Goal: Information Seeking & Learning: Learn about a topic

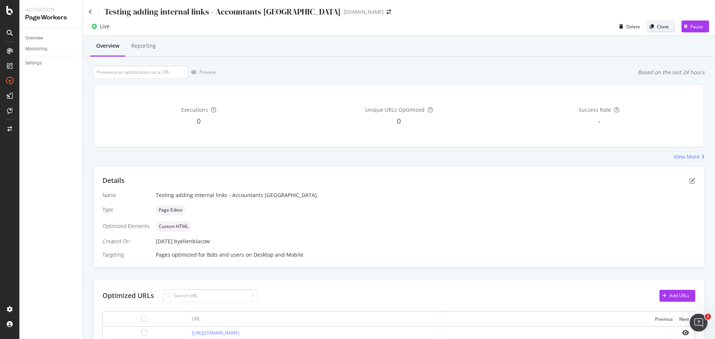
click at [659, 26] on div "Clone" at bounding box center [663, 26] width 12 height 6
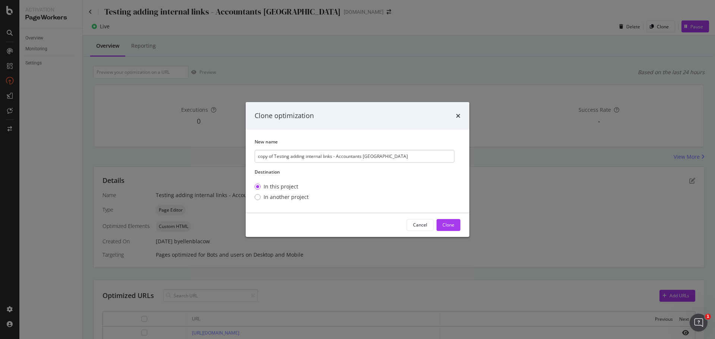
click at [268, 160] on input "copy of Testing adding internal links - Accountants UK" at bounding box center [355, 156] width 200 height 13
drag, startPoint x: 273, startPoint y: 157, endPoint x: 250, endPoint y: 159, distance: 22.9
click at [250, 159] on div "New name copy of Testing adding internal links - Accountants UK Destination In …" at bounding box center [358, 171] width 224 height 83
drag, startPoint x: 322, startPoint y: 156, endPoint x: 421, endPoint y: 160, distance: 99.6
click at [412, 159] on input "Testing adding internal links - Accountants UK" at bounding box center [355, 156] width 200 height 13
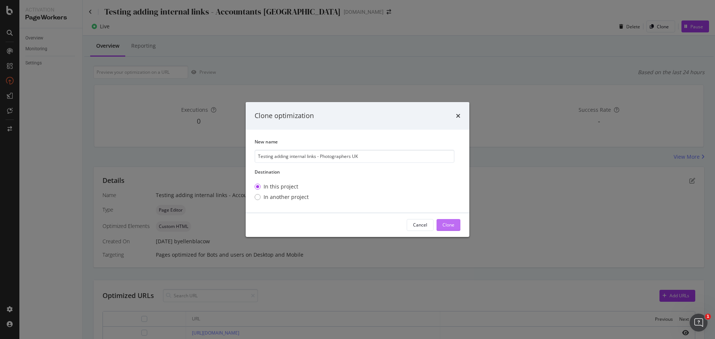
type input "Testing adding internal links - Photographers UK"
click at [448, 225] on div "Clone" at bounding box center [448, 225] width 12 height 6
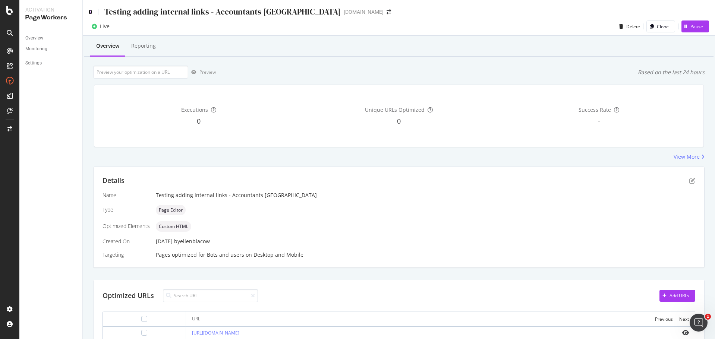
click at [89, 10] on icon at bounding box center [90, 11] width 3 height 5
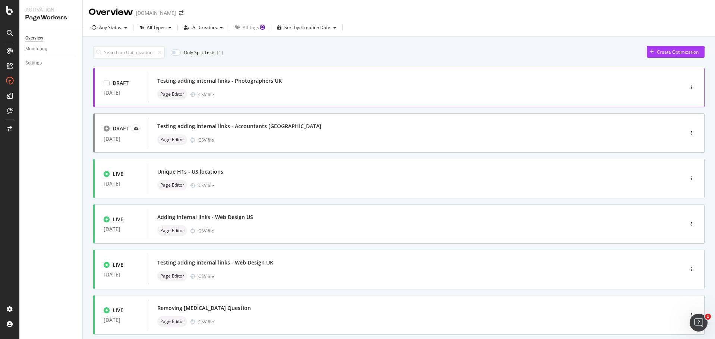
click at [488, 87] on div "Testing adding internal links - Photographers UK Page Editor CSV file" at bounding box center [404, 88] width 495 height 24
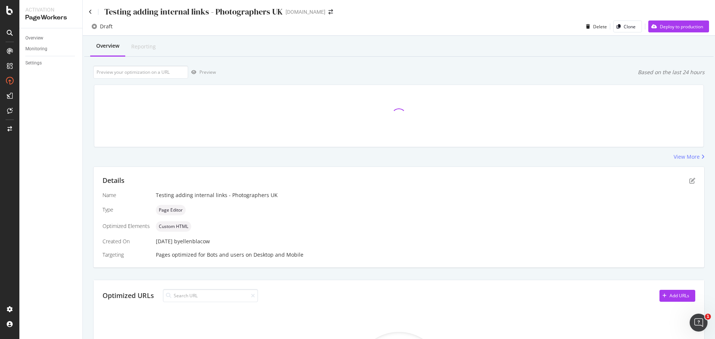
click at [93, 12] on div "Testing adding internal links - Photographers UK" at bounding box center [186, 12] width 194 height 12
click at [91, 9] on icon at bounding box center [90, 11] width 3 height 5
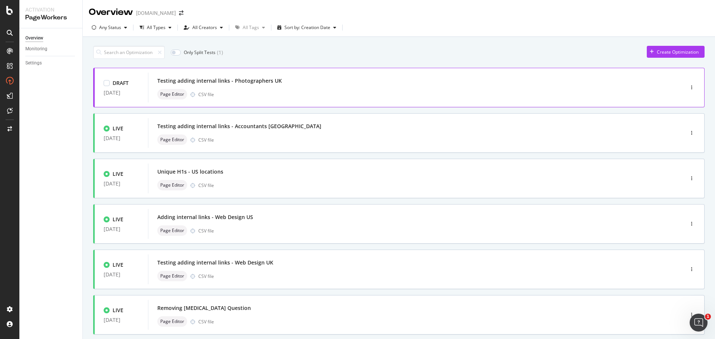
click at [332, 91] on div "Page Editor CSV file" at bounding box center [404, 94] width 495 height 10
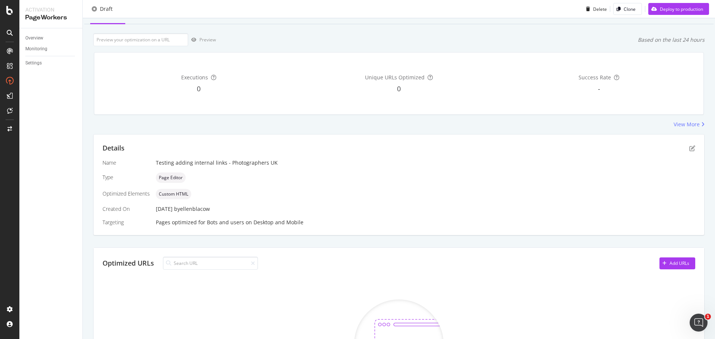
scroll to position [149, 0]
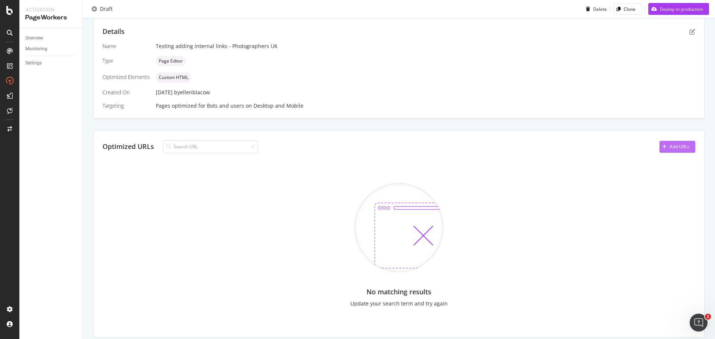
click at [683, 146] on div "Add URLs" at bounding box center [679, 146] width 20 height 6
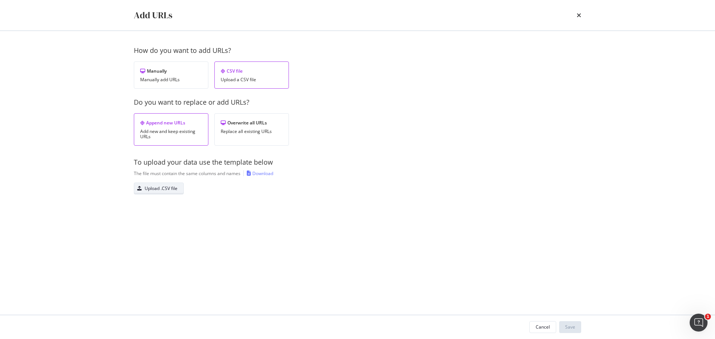
click at [159, 184] on div "Upload .CSV file" at bounding box center [155, 188] width 43 height 10
click at [574, 327] on div "Save" at bounding box center [570, 327] width 10 height 6
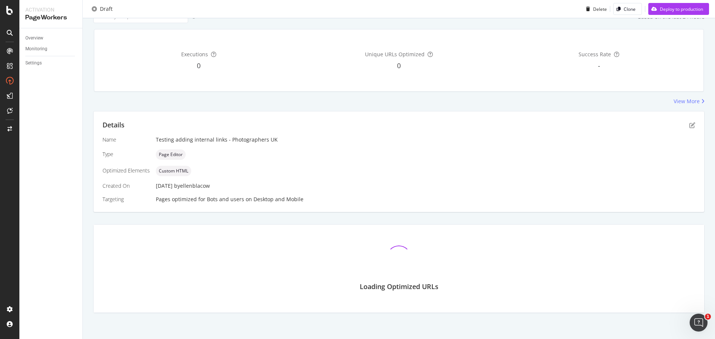
scroll to position [84, 0]
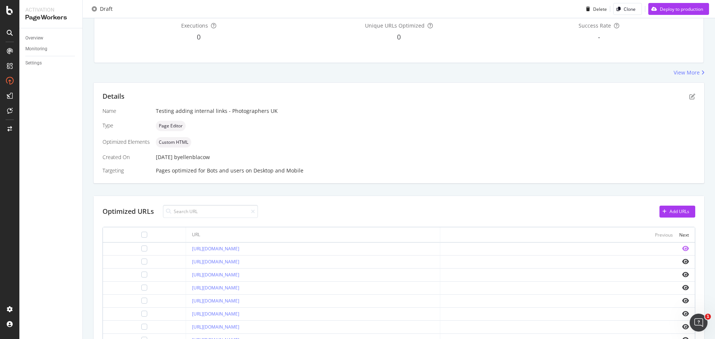
click at [682, 248] on icon "eye" at bounding box center [685, 249] width 7 height 6
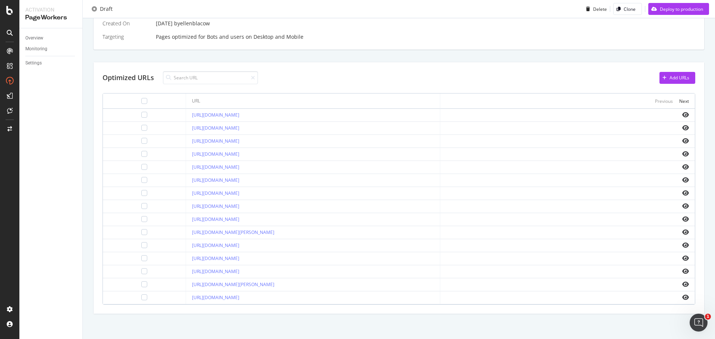
scroll to position [219, 0]
click at [682, 203] on icon "eye" at bounding box center [685, 205] width 7 height 6
click at [688, 101] on th "Previous Next" at bounding box center [567, 99] width 255 height 15
click at [679, 101] on div "Next" at bounding box center [684, 100] width 10 height 6
click at [239, 259] on link "https://www.bark.com/en/gb/photographer/aberdeenshire/newtonhill/" at bounding box center [215, 257] width 47 height 6
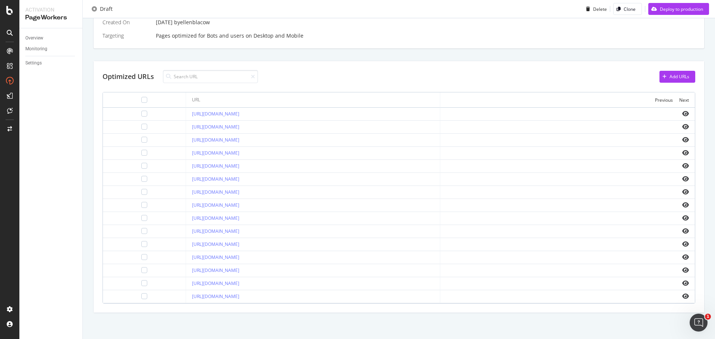
click at [684, 192] on td at bounding box center [567, 192] width 255 height 13
click at [682, 190] on icon "eye" at bounding box center [685, 192] width 7 height 6
click at [239, 254] on link "https://www.bark.com/en/gb/photographer/aberdeenshire/newtonhill/" at bounding box center [215, 257] width 47 height 6
click at [682, 258] on icon "eye" at bounding box center [685, 257] width 7 height 6
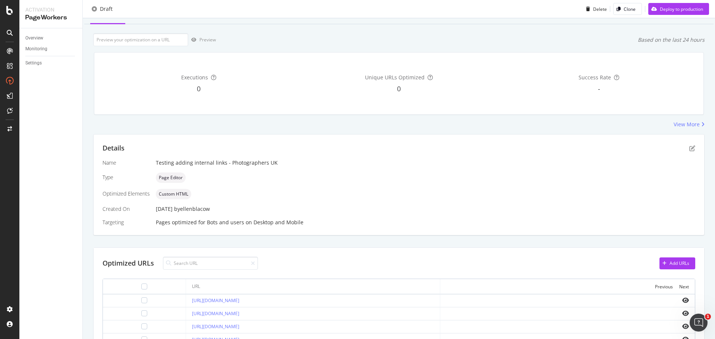
scroll to position [0, 0]
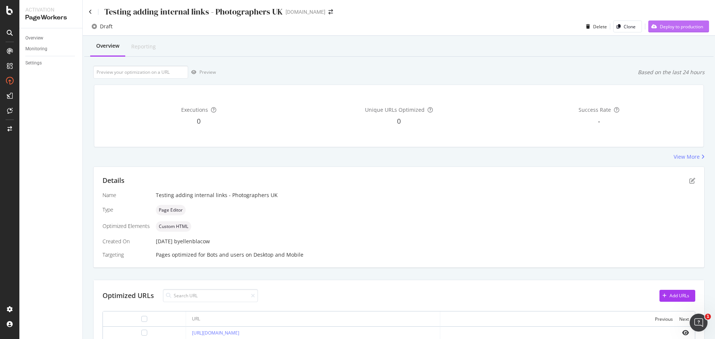
click at [663, 23] on div "Deploy to production" at bounding box center [675, 26] width 55 height 11
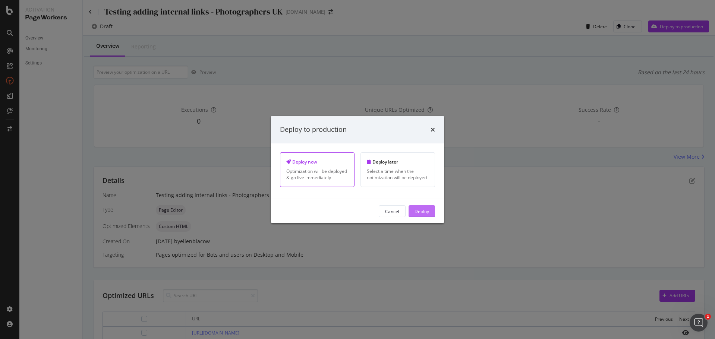
click at [422, 217] on div "Deploy" at bounding box center [421, 211] width 15 height 11
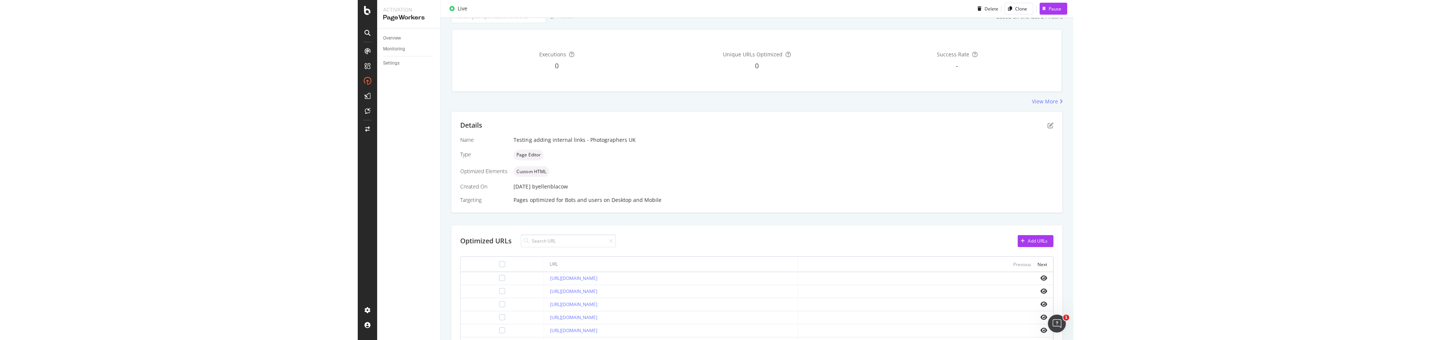
scroll to position [84, 0]
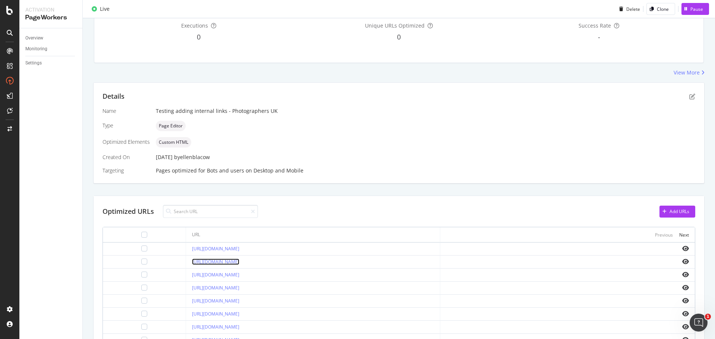
click at [239, 261] on link "https://www.bark.com/en/gb/photographer/aberdeen-city/cove/" at bounding box center [215, 262] width 47 height 6
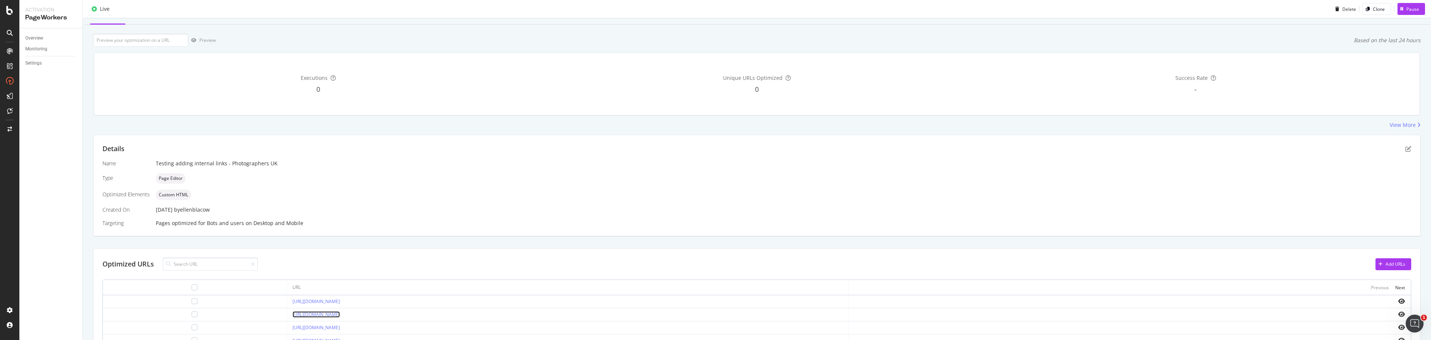
scroll to position [0, 0]
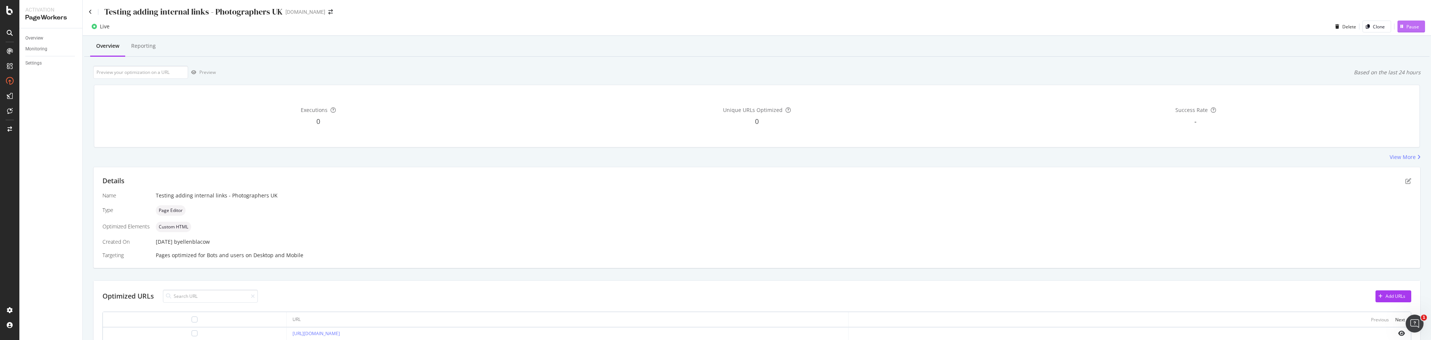
click at [714, 29] on div "Pause" at bounding box center [1413, 26] width 13 height 6
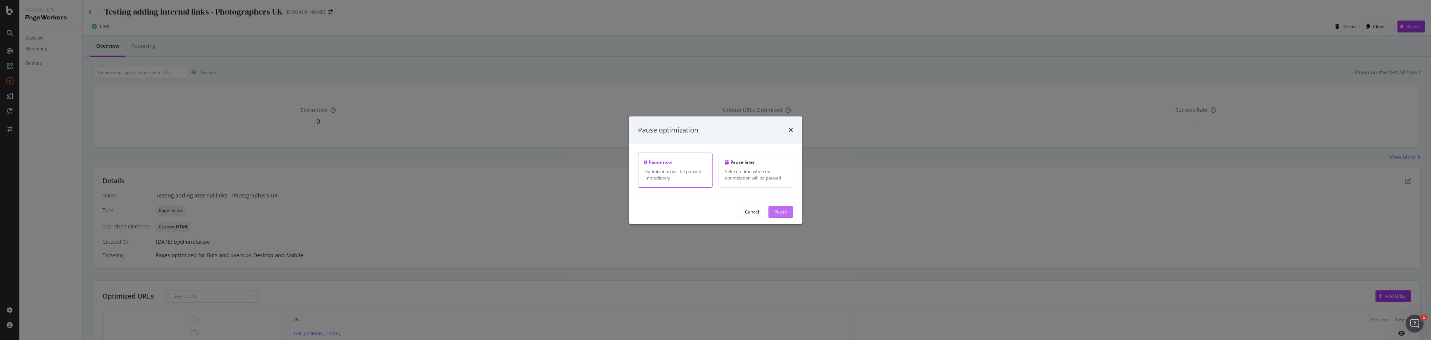
click at [714, 212] on button "Pause" at bounding box center [780, 212] width 25 height 12
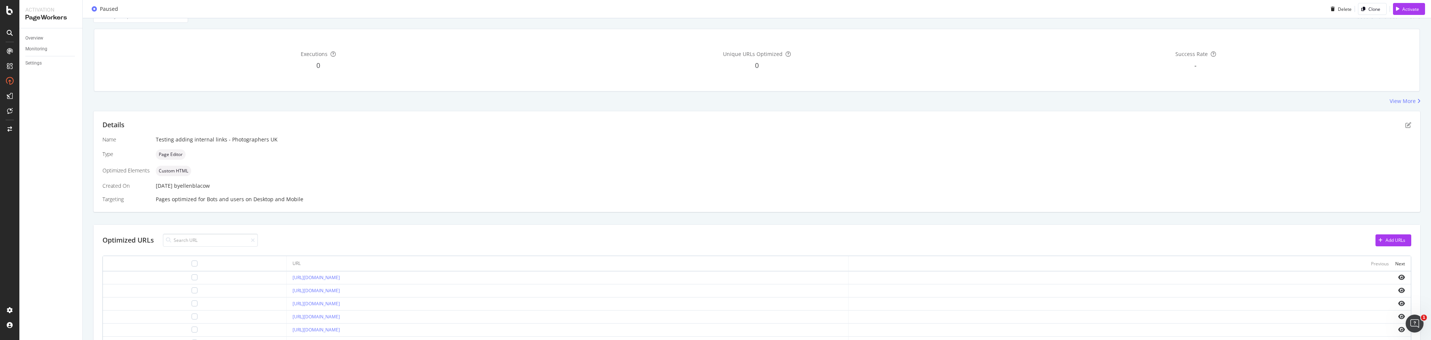
scroll to position [112, 0]
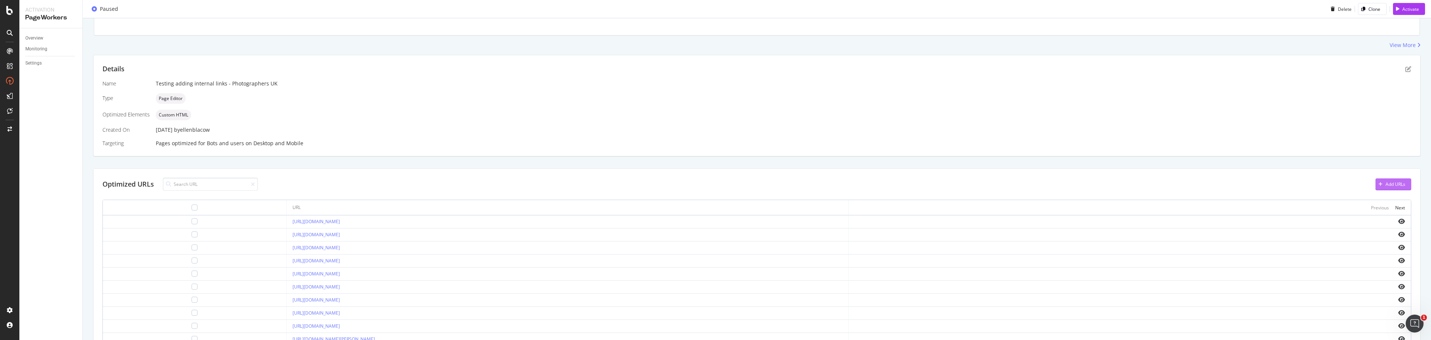
click at [714, 180] on div "Add URLs" at bounding box center [1391, 184] width 30 height 11
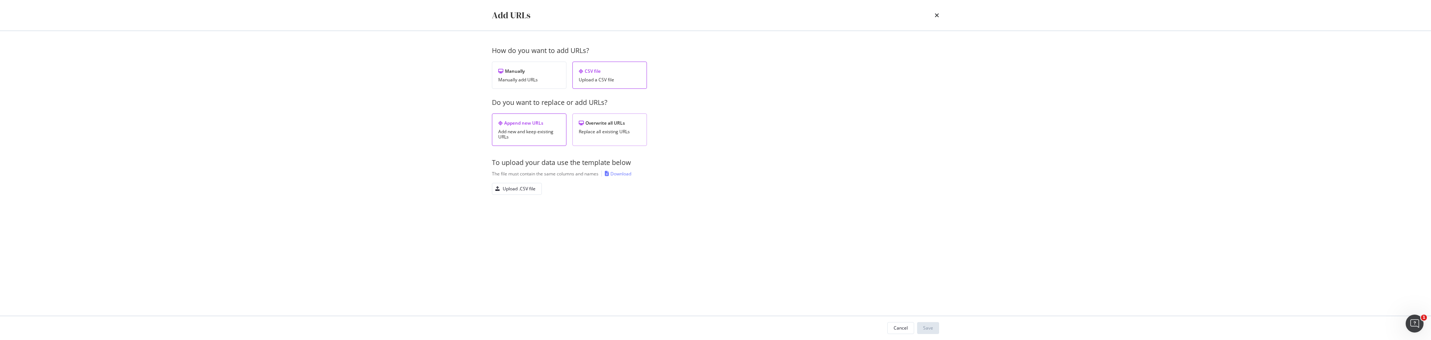
click at [635, 130] on div "Replace all existing URLs" at bounding box center [610, 131] width 62 height 5
click at [524, 188] on div "Upload .CSV file" at bounding box center [519, 188] width 33 height 6
click at [714, 327] on div "Save" at bounding box center [928, 327] width 10 height 6
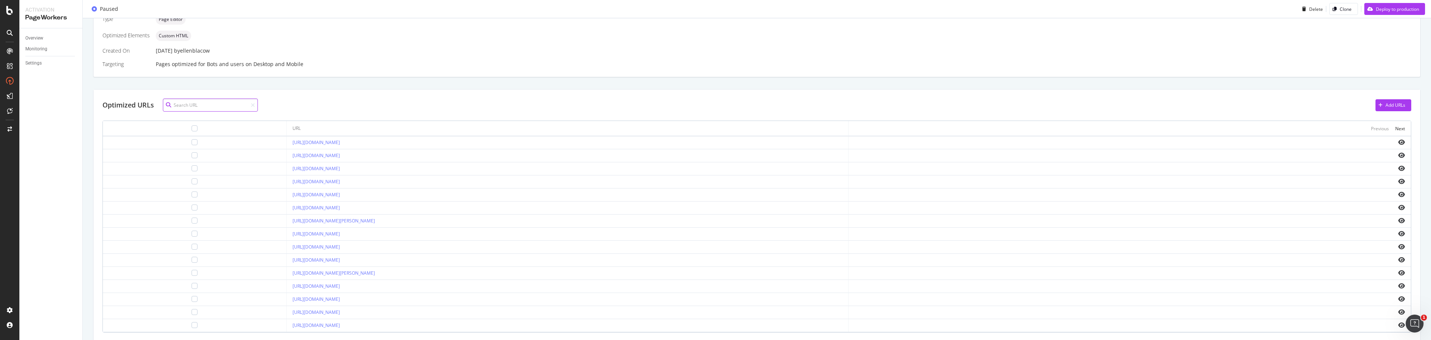
scroll to position [266, 0]
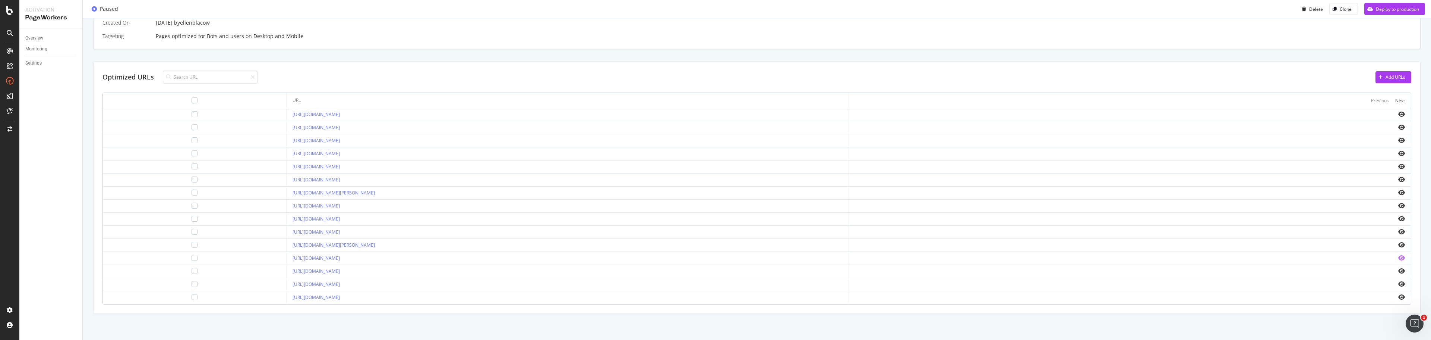
click at [714, 258] on icon "eye" at bounding box center [1401, 258] width 7 height 6
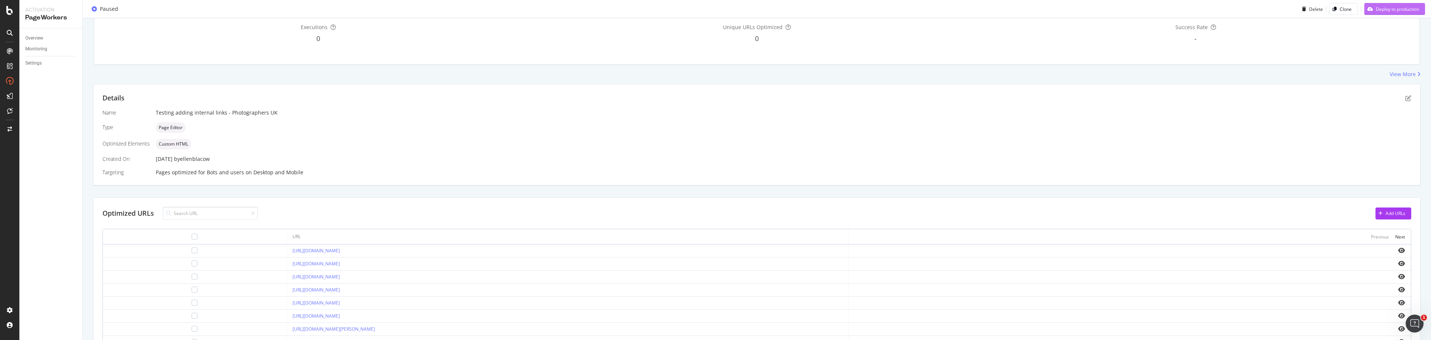
scroll to position [117, 0]
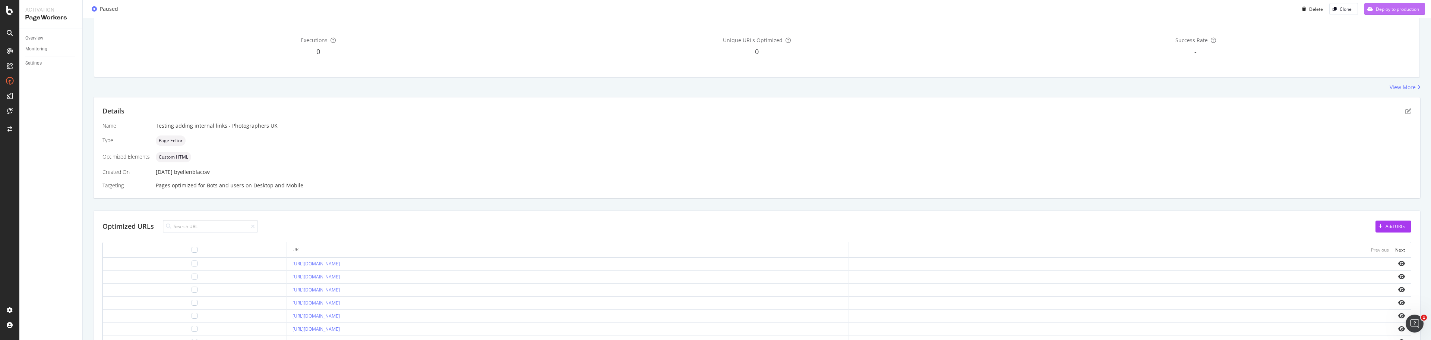
click at [714, 10] on div "Deploy to production" at bounding box center [1397, 9] width 43 height 6
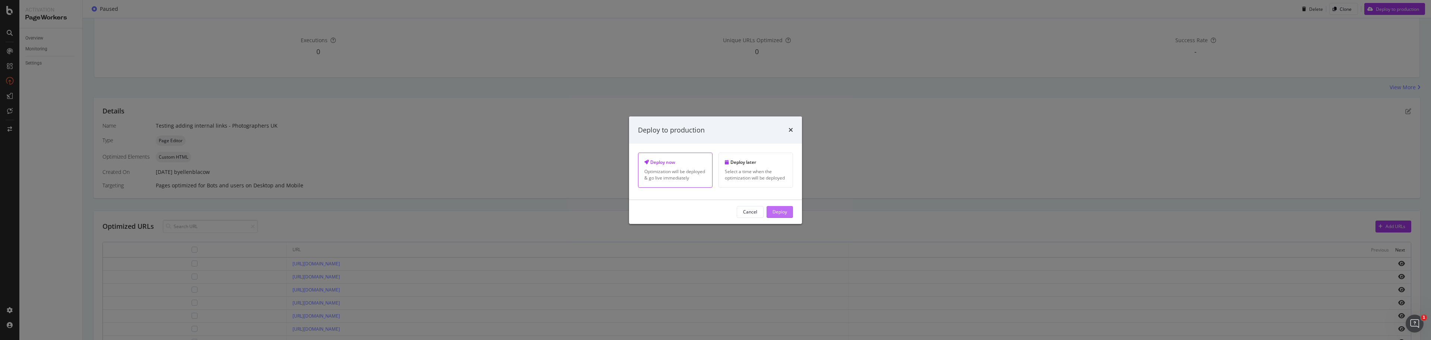
click at [714, 213] on button "Deploy" at bounding box center [780, 212] width 26 height 12
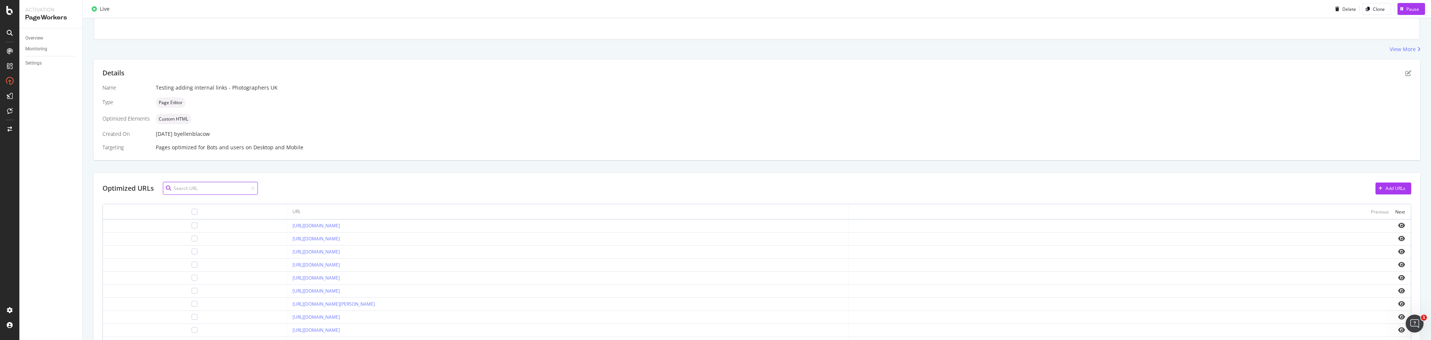
scroll to position [70, 0]
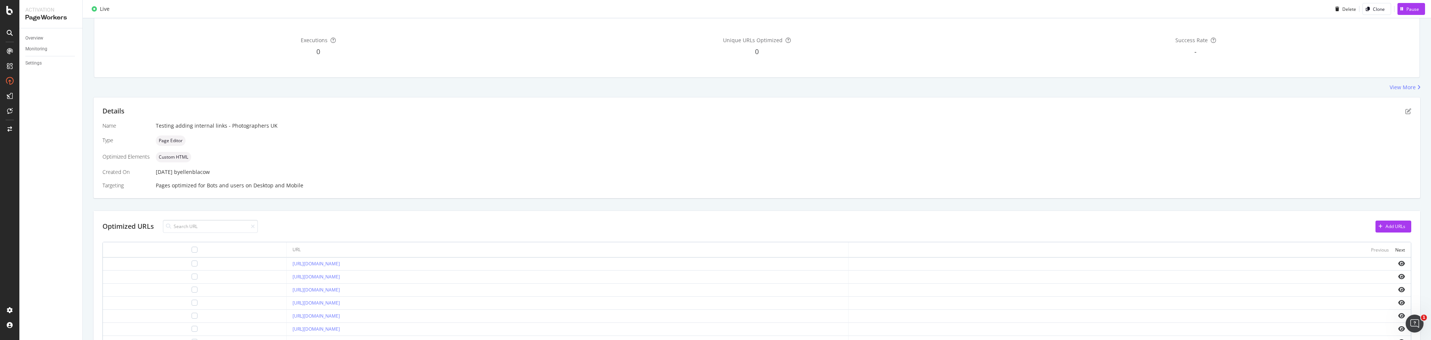
click at [424, 211] on div "Optimized URLs Add URLs URL Previous Next https://www.bark.com/en/gb/photograph…" at bounding box center [757, 337] width 1327 height 252
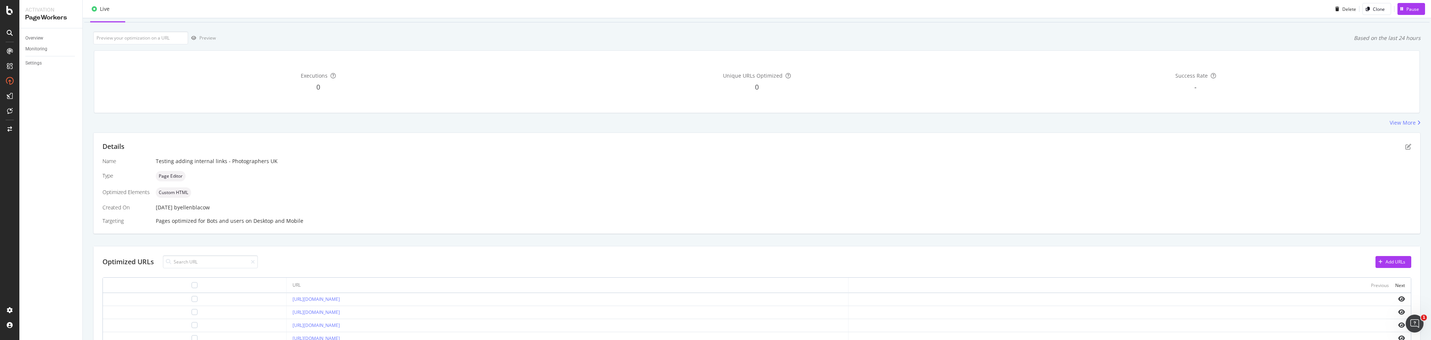
scroll to position [0, 0]
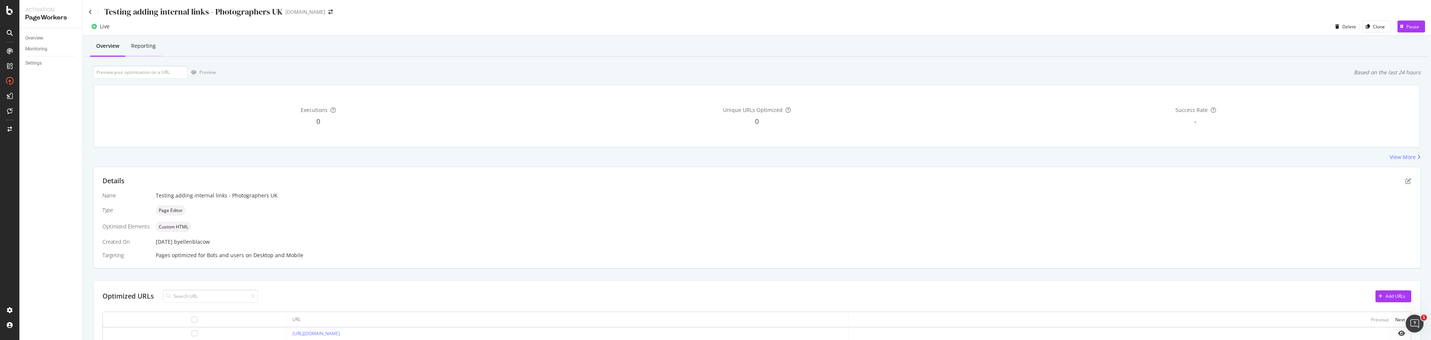
click at [144, 42] on div "Reporting" at bounding box center [143, 45] width 25 height 7
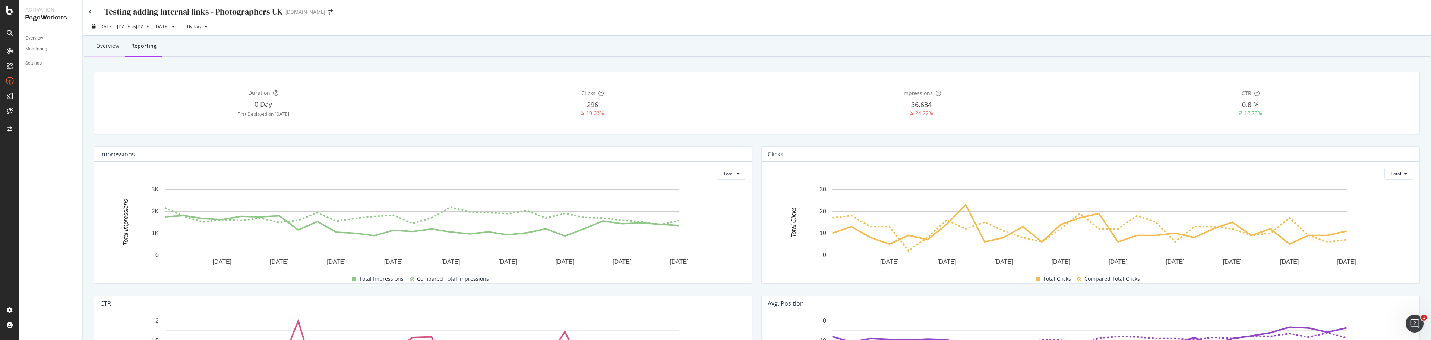
click at [112, 47] on div "Overview" at bounding box center [107, 45] width 23 height 7
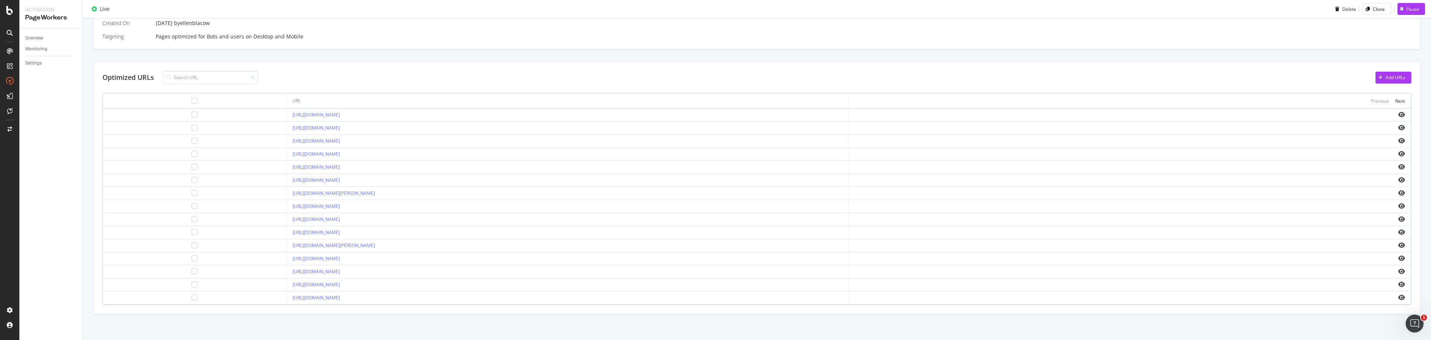
scroll to position [219, 0]
click at [331, 297] on link "https://www.bark.com/en/gb/photographer/aberdeenshire/insch/" at bounding box center [316, 297] width 47 height 6
click at [714, 98] on div "Next" at bounding box center [1400, 100] width 10 height 6
click at [338, 231] on link "https://www.bark.com/en/gb/photographer/aberdeenshire/oldmeldrum/" at bounding box center [316, 231] width 47 height 6
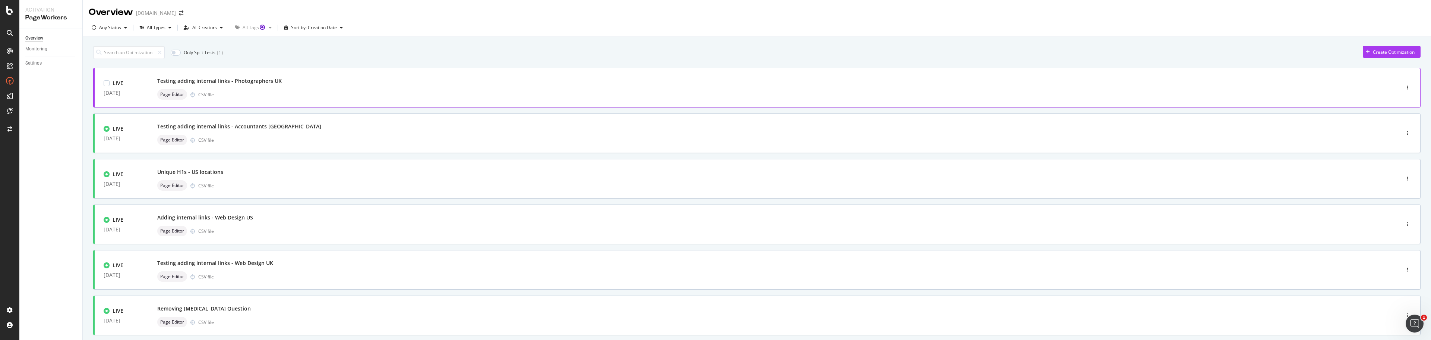
click at [313, 81] on div "Testing adding internal links - Photographers UK" at bounding box center [762, 81] width 1211 height 10
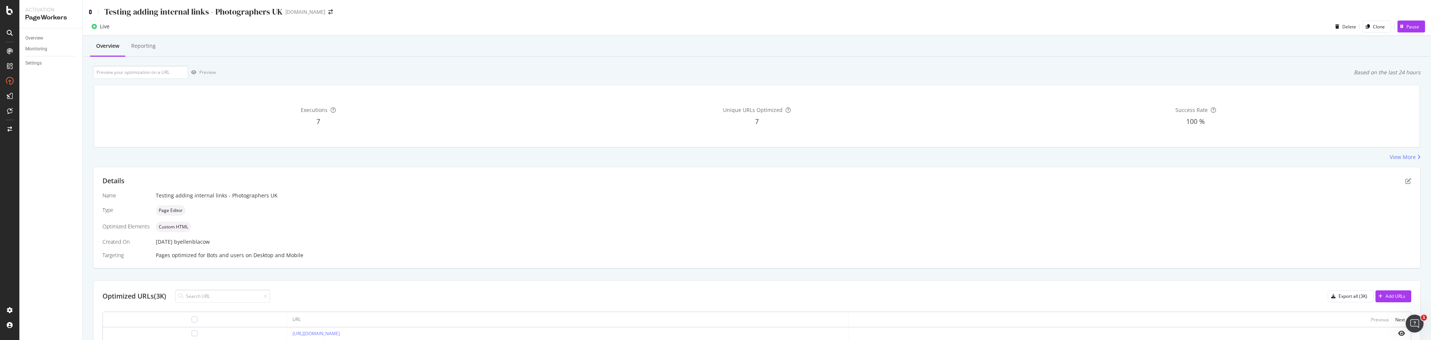
click at [89, 12] on icon at bounding box center [90, 11] width 3 height 5
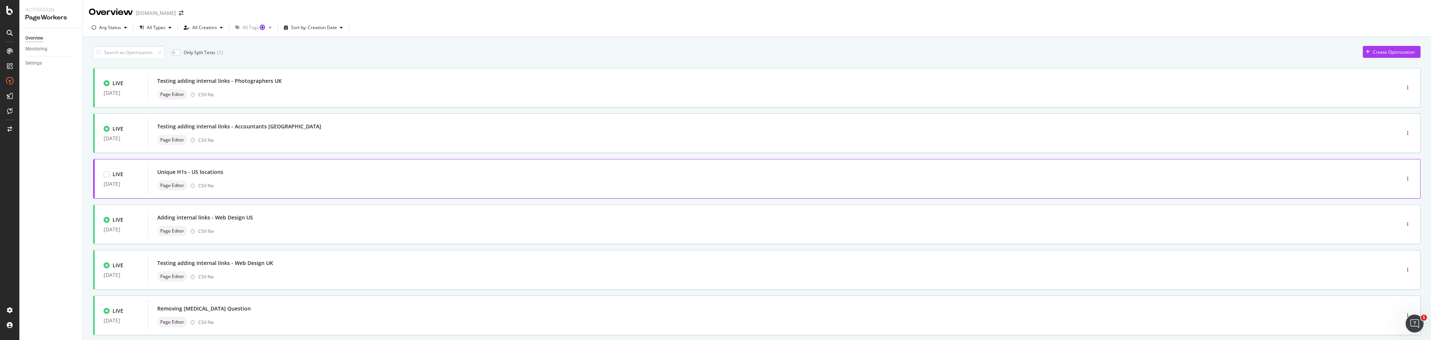
click at [295, 171] on div "Unique H1s - US locations" at bounding box center [762, 172] width 1211 height 10
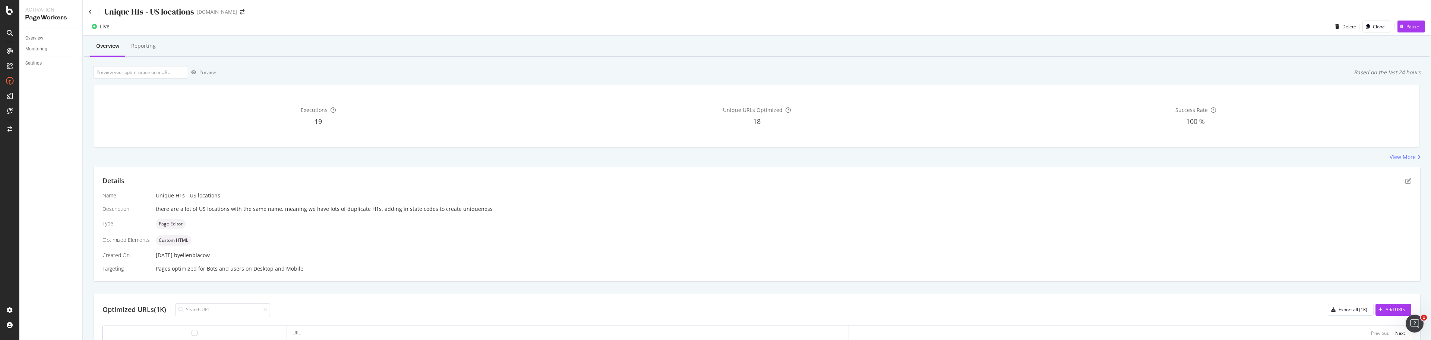
click at [96, 12] on div "Unique H1s - US locations" at bounding box center [141, 12] width 105 height 12
click at [94, 11] on div "Unique H1s - US locations" at bounding box center [141, 12] width 105 height 12
click at [91, 13] on icon at bounding box center [90, 11] width 3 height 5
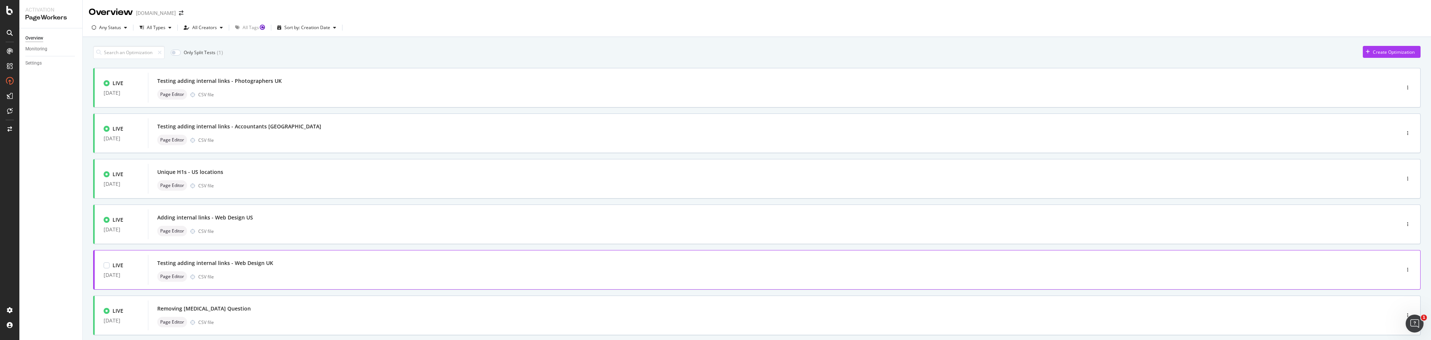
click at [326, 268] on div "Testing adding internal links - Web Design UK" at bounding box center [762, 263] width 1211 height 10
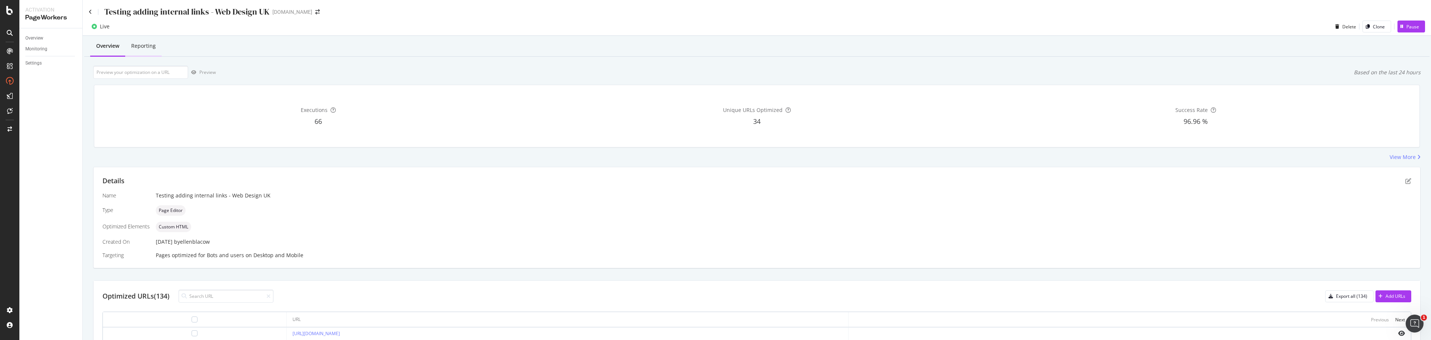
click at [141, 45] on div "Reporting" at bounding box center [143, 45] width 25 height 7
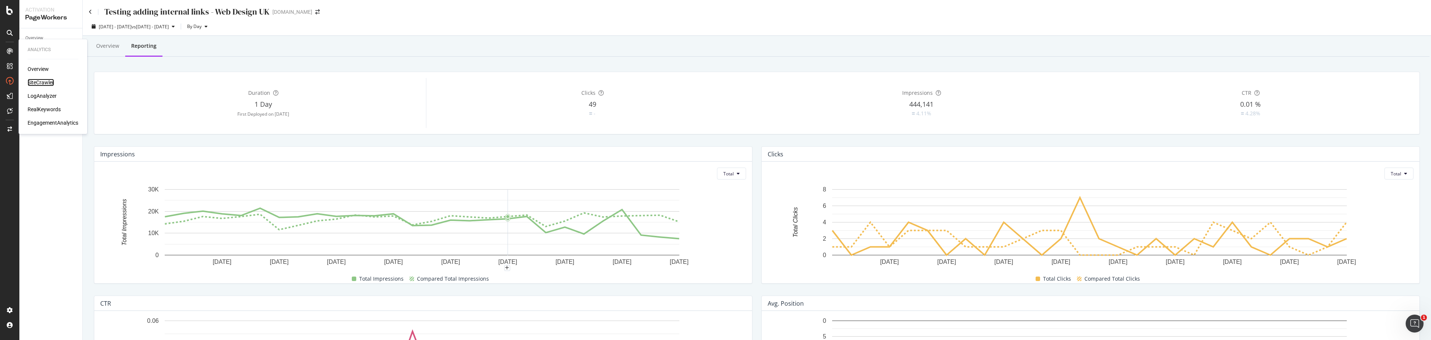
click at [39, 80] on div "SiteCrawler" at bounding box center [41, 82] width 26 height 7
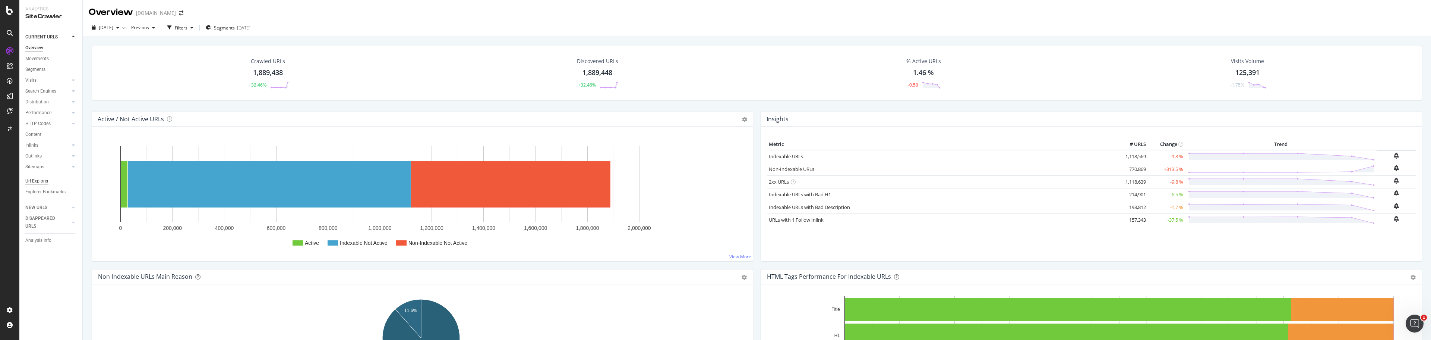
click at [42, 179] on div "Url Explorer" at bounding box center [36, 181] width 23 height 8
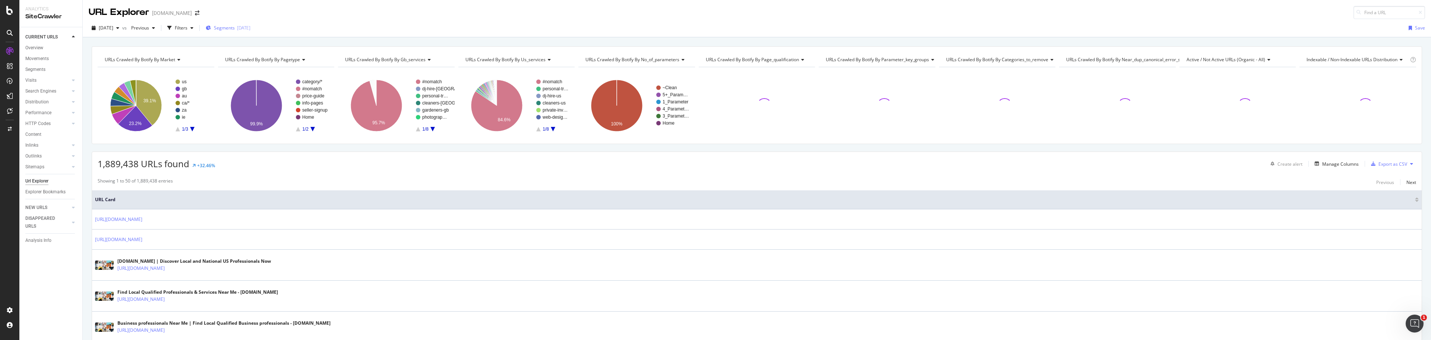
click at [250, 29] on div "[DATE]" at bounding box center [243, 28] width 13 height 6
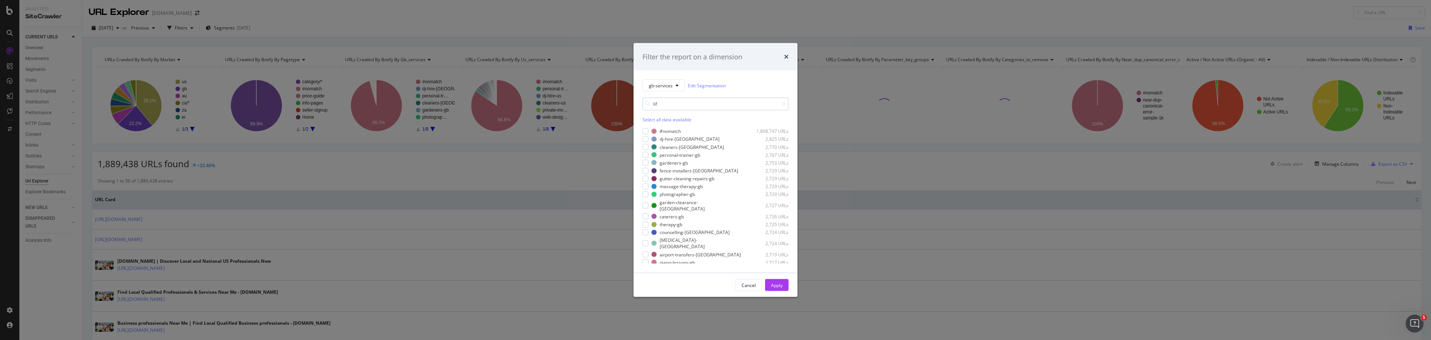
type input "life"
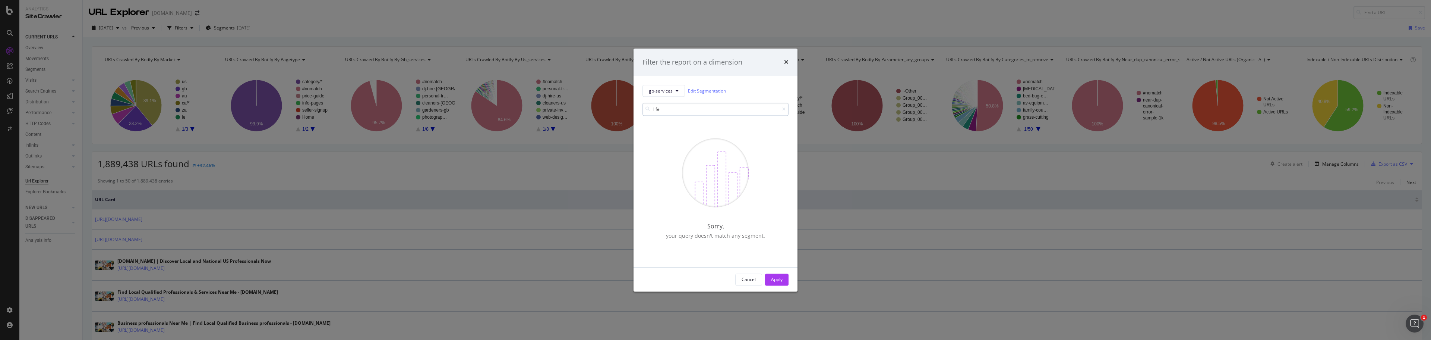
drag, startPoint x: 668, startPoint y: 113, endPoint x: 644, endPoint y: 113, distance: 24.2
click at [644, 113] on input "life" at bounding box center [716, 109] width 146 height 13
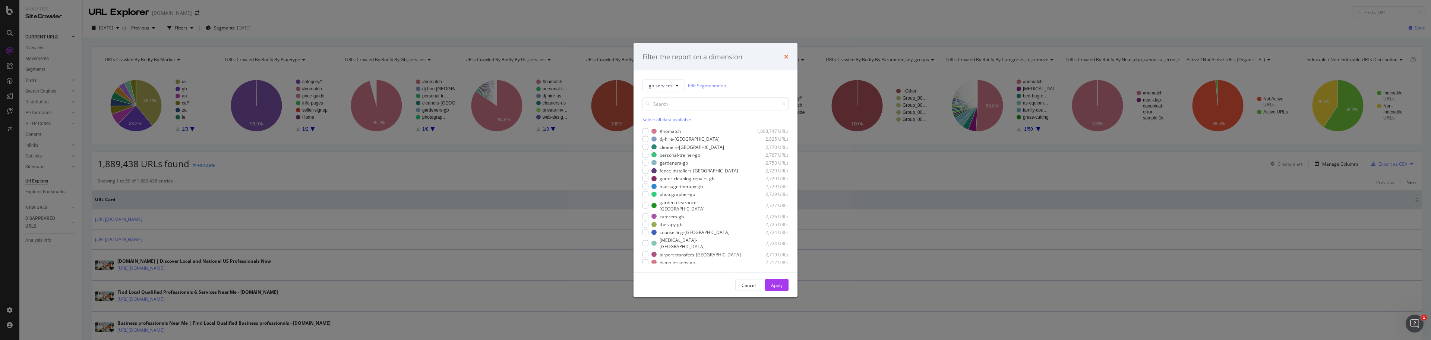
click at [788, 56] on icon "times" at bounding box center [786, 57] width 4 height 6
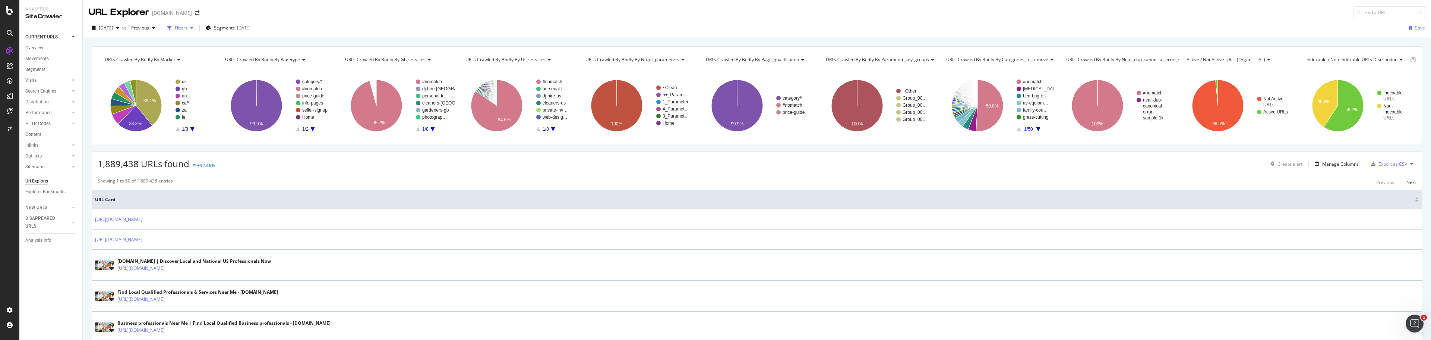
click at [187, 31] on div "Filters" at bounding box center [181, 28] width 13 height 6
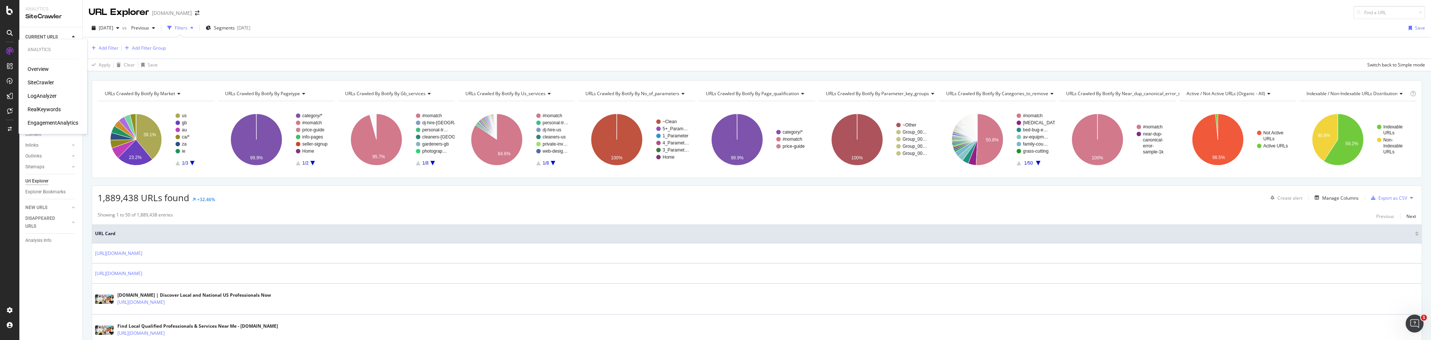
click at [46, 107] on div "RealKeywords" at bounding box center [44, 108] width 33 height 7
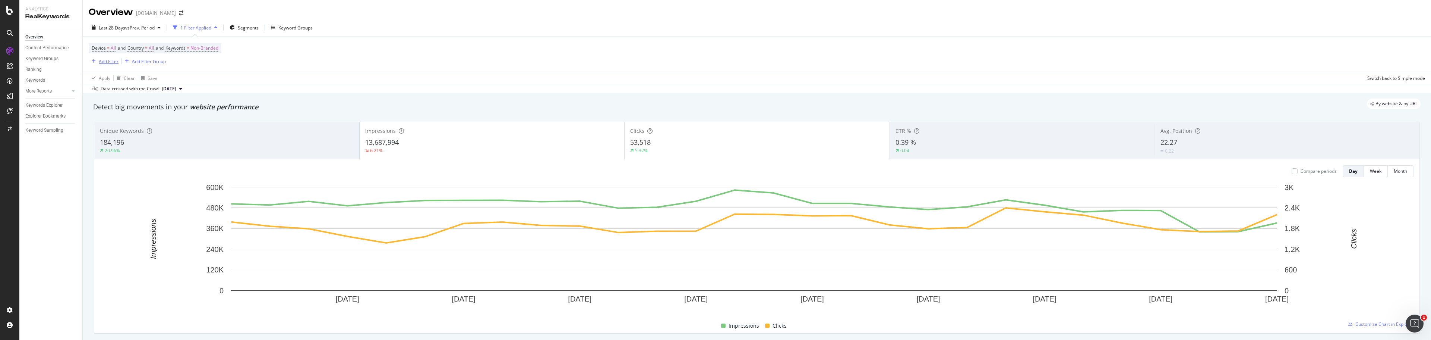
click at [109, 61] on div "Add Filter" at bounding box center [109, 61] width 20 height 6
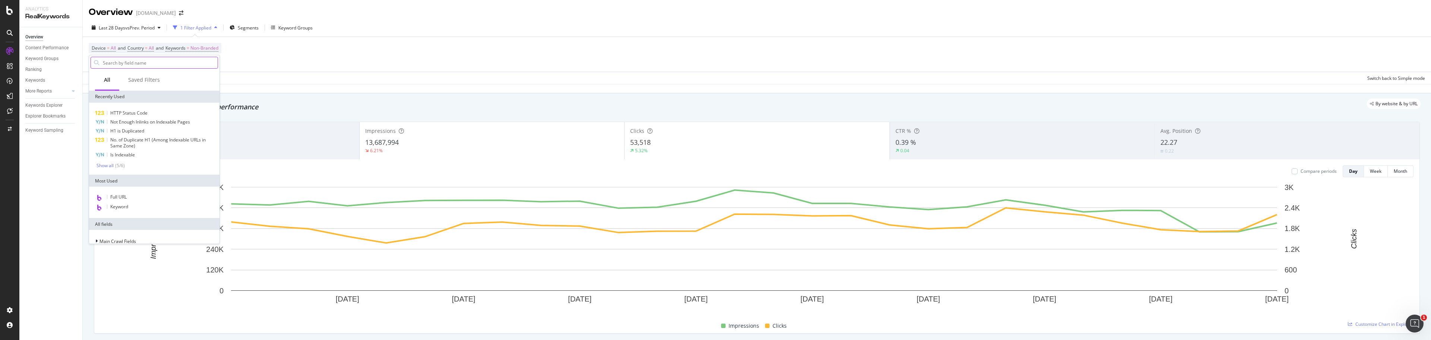
click at [133, 62] on input "text" at bounding box center [160, 62] width 116 height 11
click at [118, 199] on span "Full URL" at bounding box center [118, 196] width 16 height 6
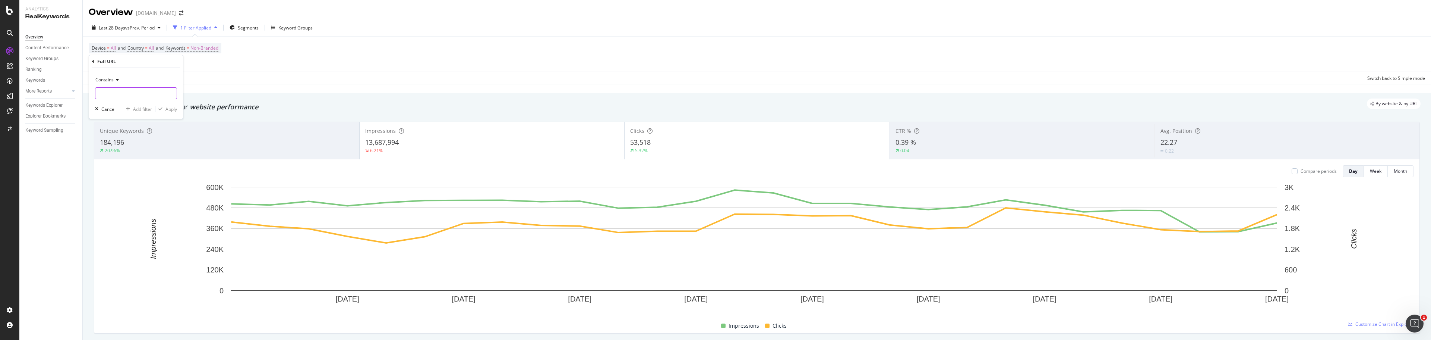
click at [149, 93] on input "text" at bounding box center [135, 93] width 81 height 12
paste input "https://www.bark.com/en/gb/social-media-marketing/"
type input "https://www.bark.com/en/gb/social-media-marketing/"
click at [173, 110] on div "Apply" at bounding box center [171, 109] width 12 height 6
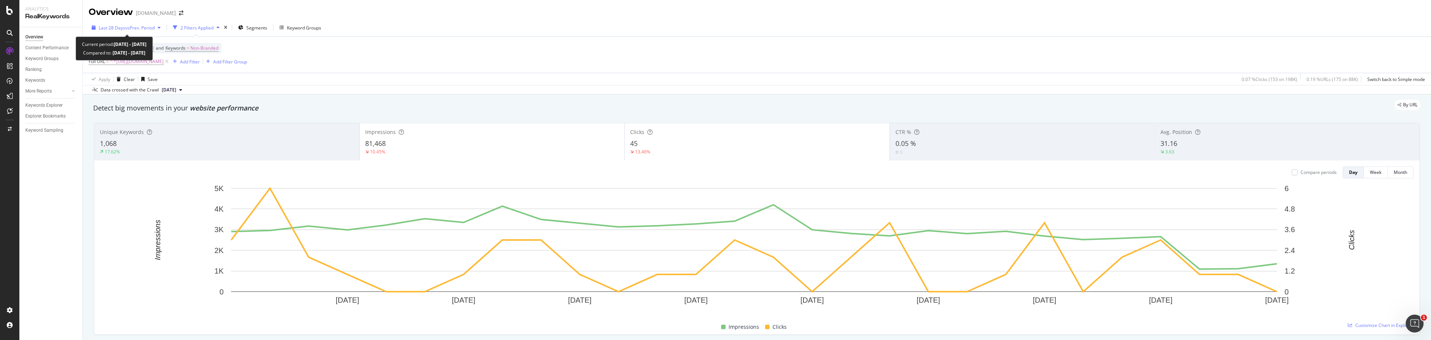
click at [131, 28] on span "vs Prev. Period" at bounding box center [139, 28] width 29 height 6
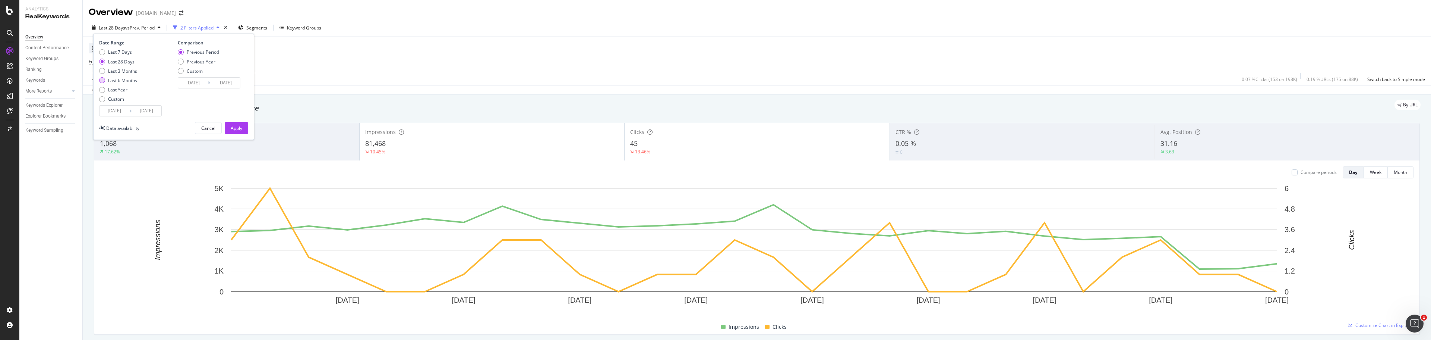
click at [127, 82] on div "Last 6 Months" at bounding box center [122, 80] width 29 height 6
type input "2025/03/16"
type input "2024/09/12"
type input "2025/03/15"
click at [236, 128] on div "Apply" at bounding box center [237, 128] width 12 height 6
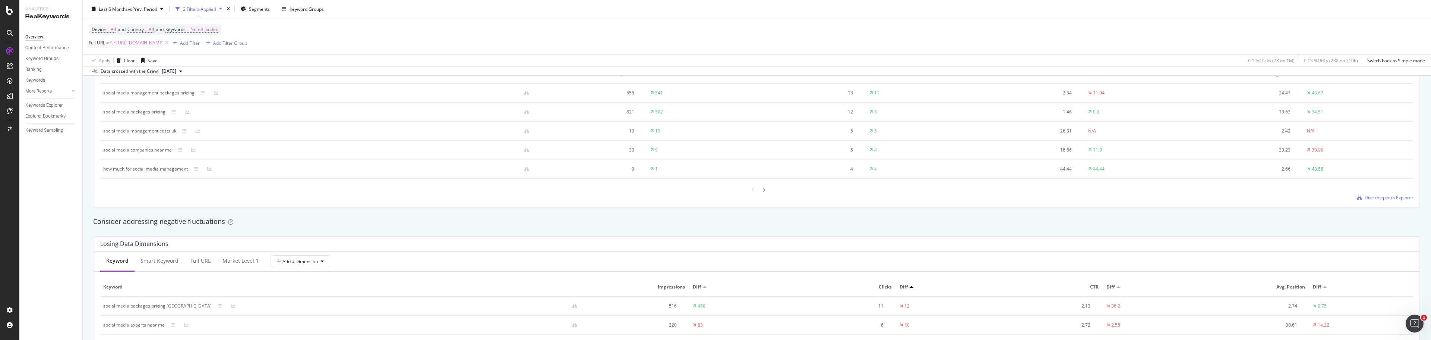
scroll to position [649, 0]
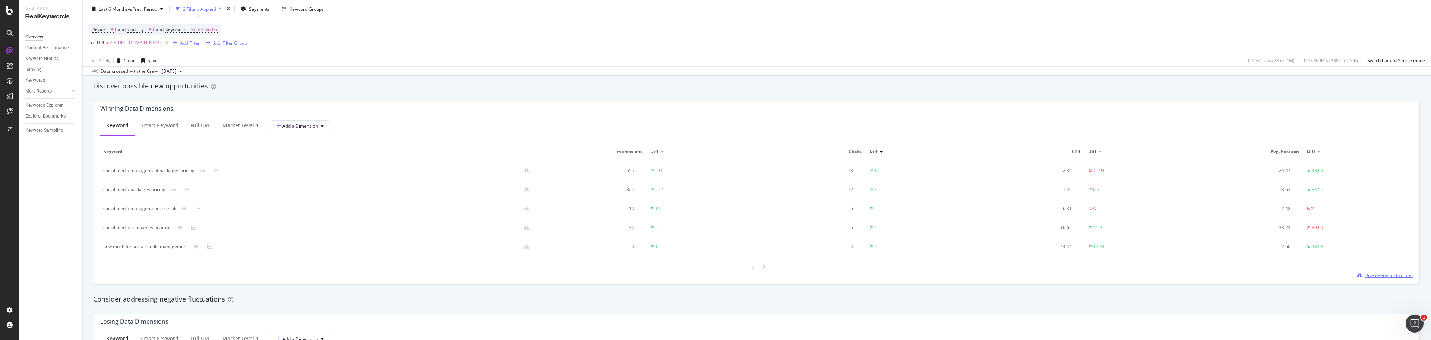
click at [1384, 278] on span "Dive deeper in Explorer" at bounding box center [1389, 275] width 49 height 6
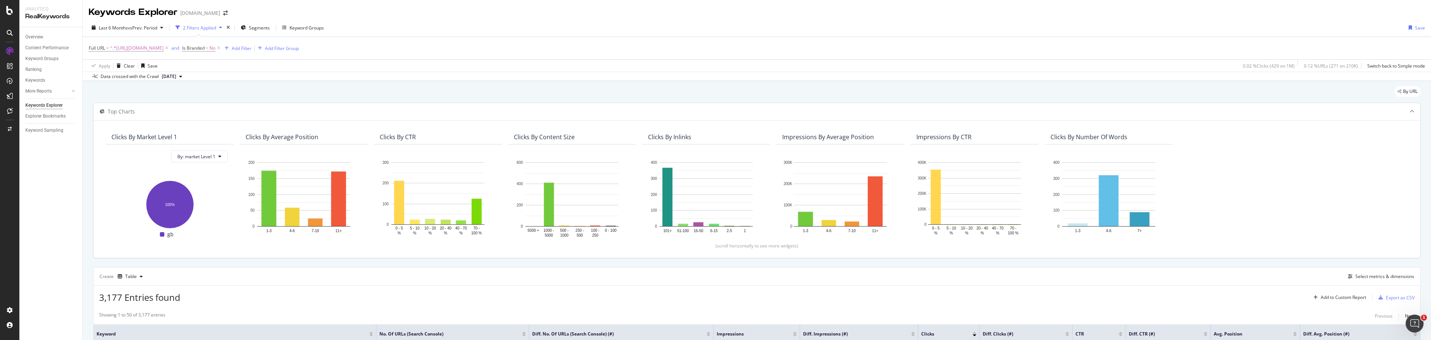
scroll to position [186, 0]
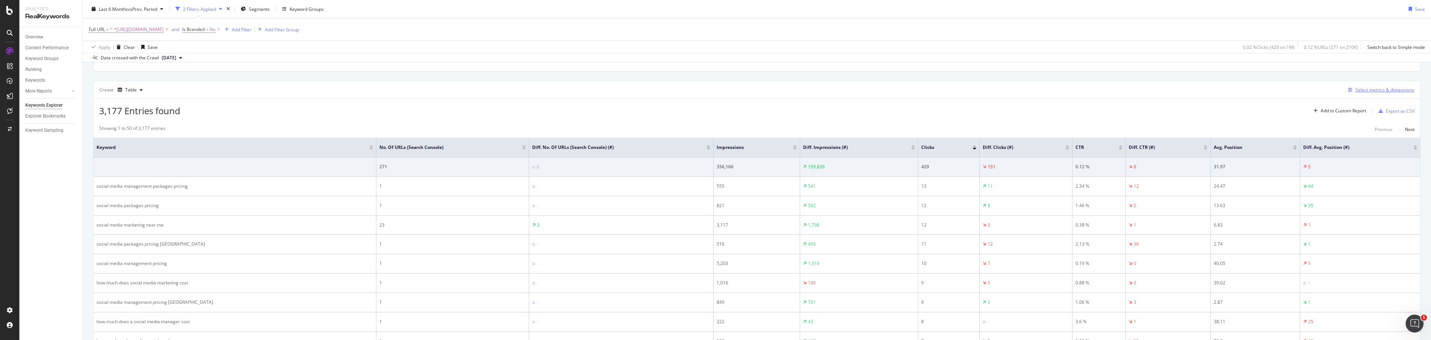
click at [1379, 90] on div "Select metrics & dimensions" at bounding box center [1384, 89] width 59 height 6
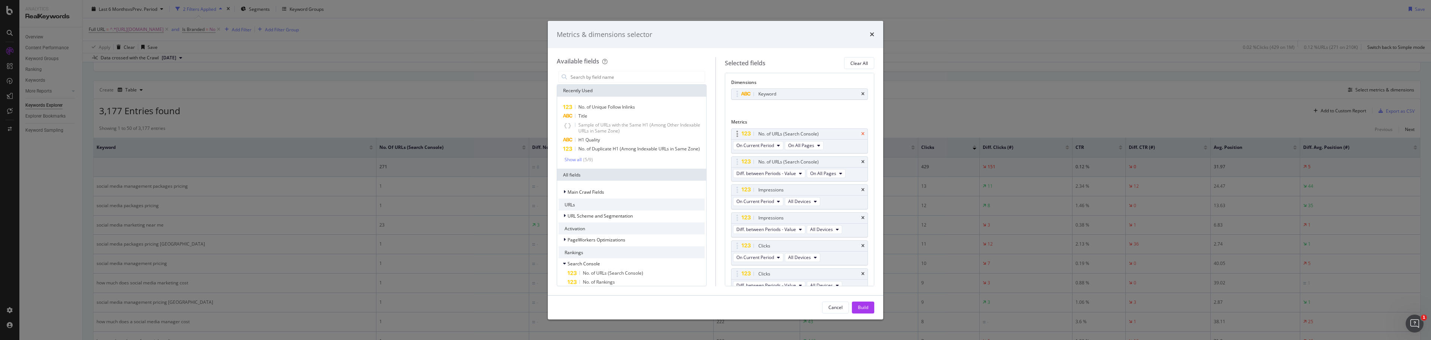
click at [861, 132] on icon "times" at bounding box center [862, 134] width 3 height 4
click at [861, 160] on icon "times" at bounding box center [862, 162] width 3 height 4
click at [859, 192] on div "Clicks" at bounding box center [800, 189] width 136 height 10
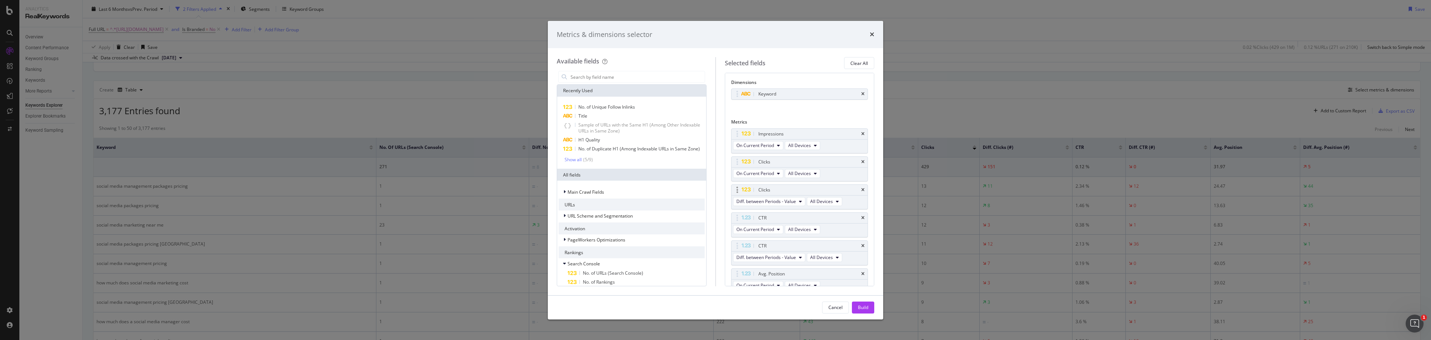
click at [859, 190] on div "Clicks" at bounding box center [800, 189] width 136 height 10
click at [861, 189] on icon "times" at bounding box center [862, 189] width 3 height 4
click at [856, 189] on div "Avg. Position" at bounding box center [808, 189] width 103 height 7
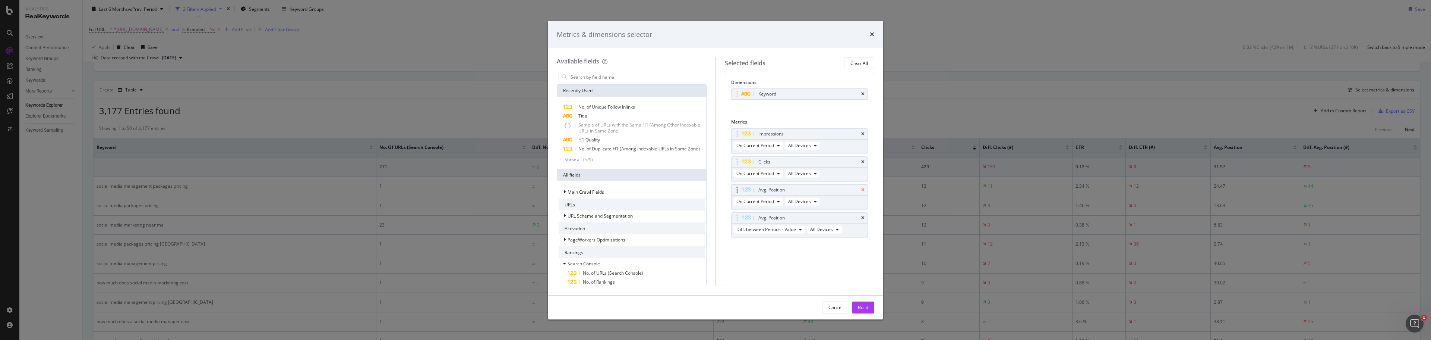
click at [863, 188] on icon "times" at bounding box center [862, 189] width 3 height 4
click at [606, 74] on input "modal" at bounding box center [637, 76] width 135 height 11
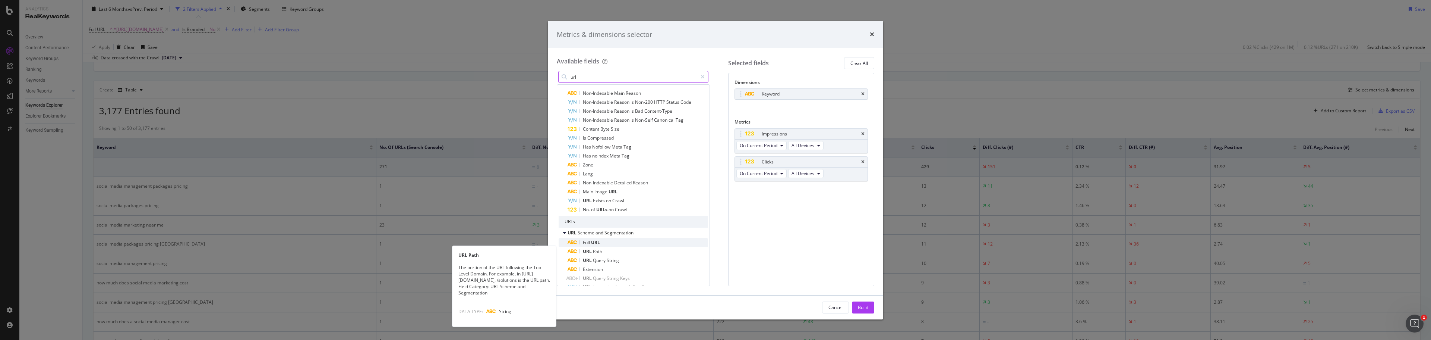
scroll to position [75, 0]
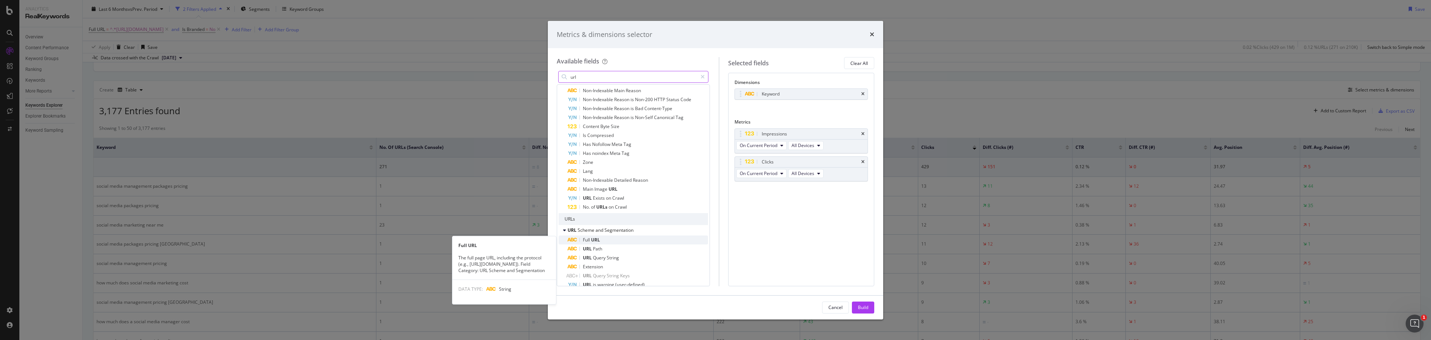
type input "url"
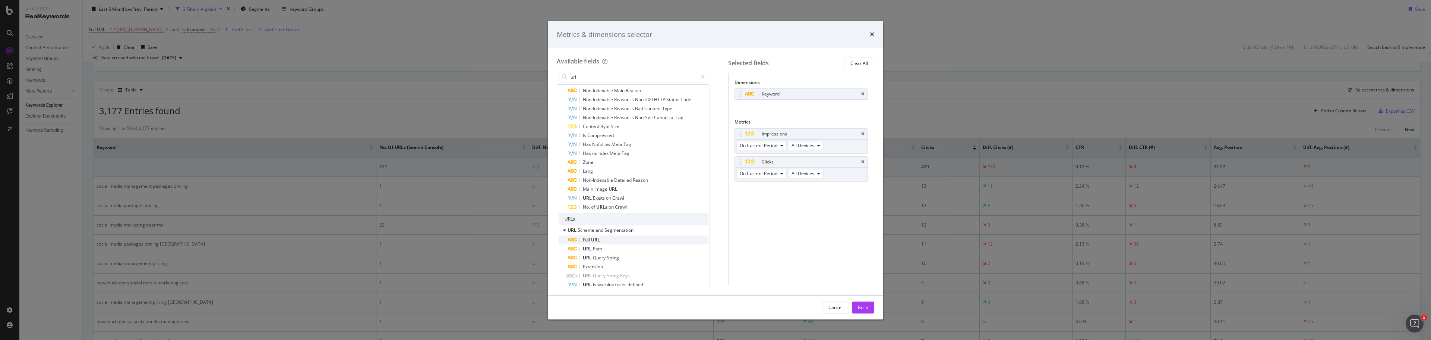
click at [587, 236] on div "Full URL" at bounding box center [638, 239] width 141 height 9
click at [863, 92] on icon "times" at bounding box center [862, 94] width 3 height 4
click at [864, 304] on div "Build" at bounding box center [863, 307] width 10 height 6
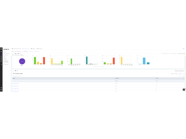
scroll to position [83, 0]
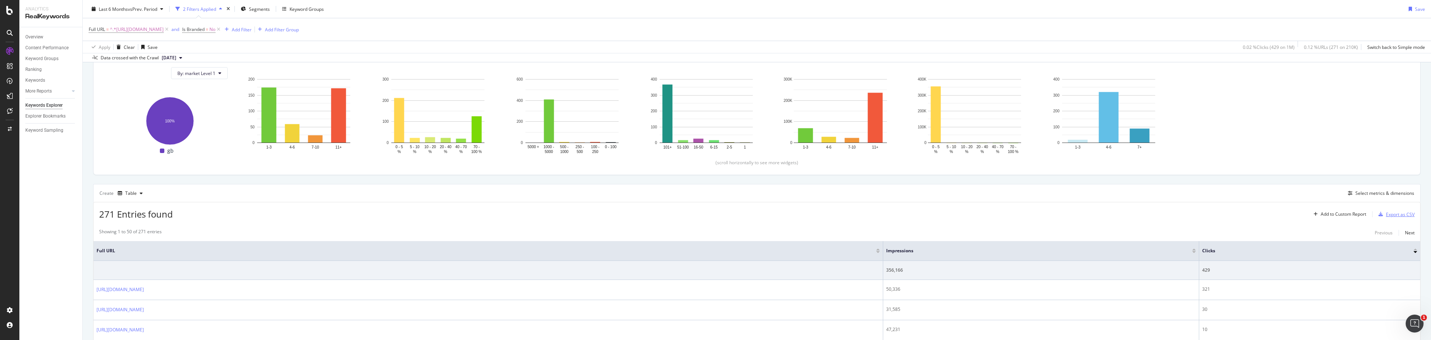
click at [1394, 212] on div "Export as CSV" at bounding box center [1400, 214] width 29 height 6
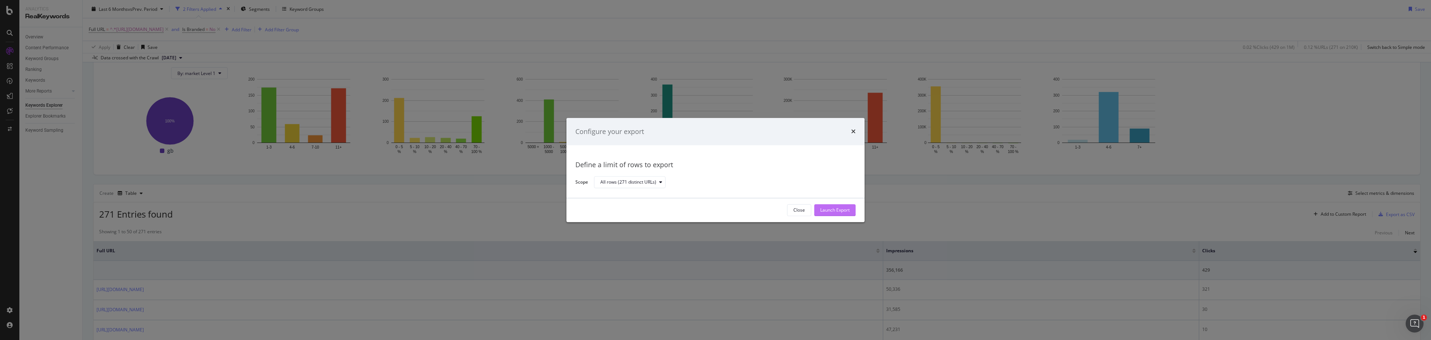
click at [828, 208] on div "Launch Export" at bounding box center [834, 210] width 29 height 6
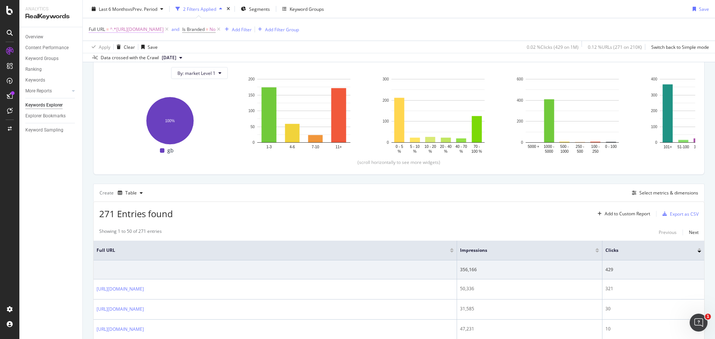
click at [164, 31] on span "^.*https://www.bark.com/en/gb/social-media-marketing/.*$" at bounding box center [137, 29] width 54 height 10
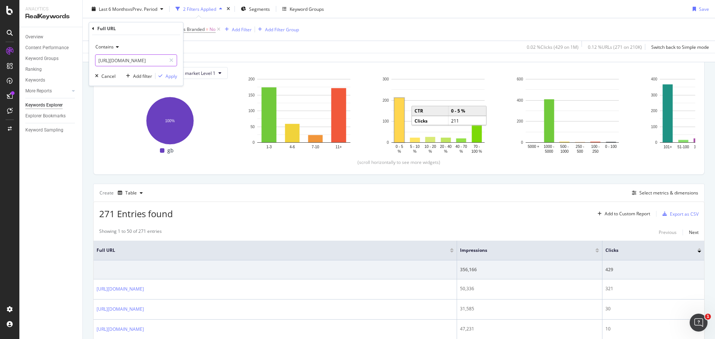
click at [139, 59] on input "https://www.bark.com/en/gb/social-media-marketing/" at bounding box center [130, 60] width 70 height 12
paste input "life-coach"
type input "https://www.bark.com/en/gb/life-coaching/"
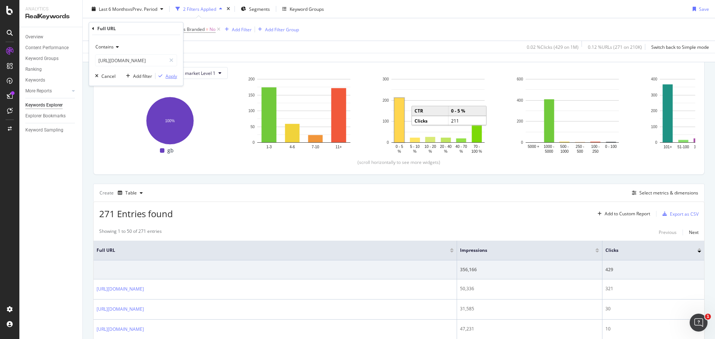
click at [172, 76] on div "Apply" at bounding box center [171, 76] width 12 height 6
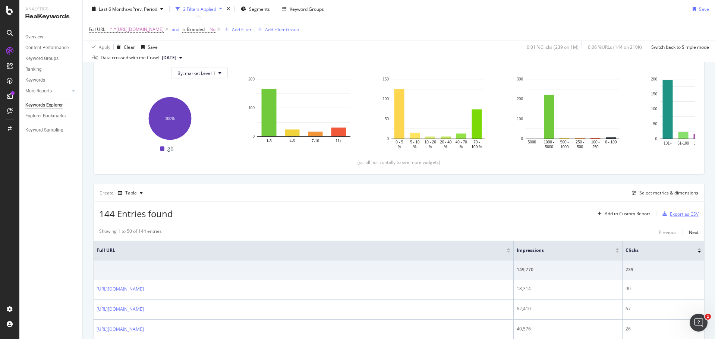
click at [672, 216] on div "Export as CSV" at bounding box center [684, 214] width 29 height 6
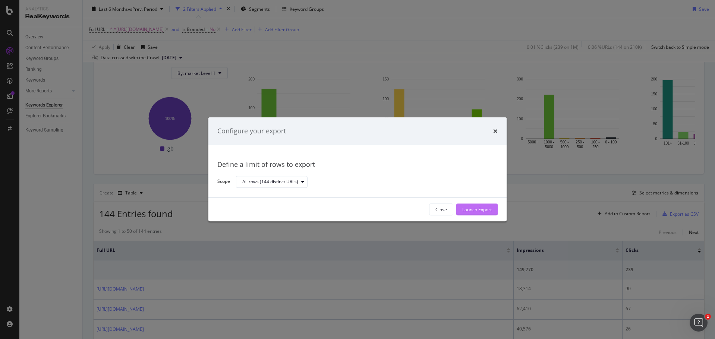
click at [477, 214] on div "Launch Export" at bounding box center [476, 209] width 29 height 11
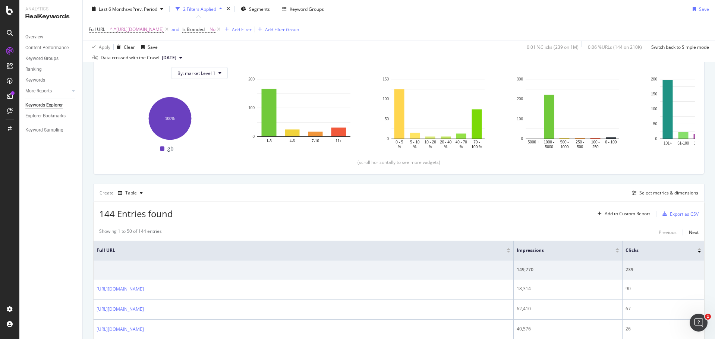
drag, startPoint x: 195, startPoint y: 32, endPoint x: 201, endPoint y: 35, distance: 6.3
click at [164, 32] on span "^.*https://www.bark.com/en/gb/life-coaching/.*$" at bounding box center [137, 29] width 54 height 10
click at [170, 59] on icon at bounding box center [171, 60] width 4 height 5
click at [152, 60] on input "text" at bounding box center [135, 60] width 81 height 12
paste input "https://www.bark.com/en/gb/tree-surgeon/"
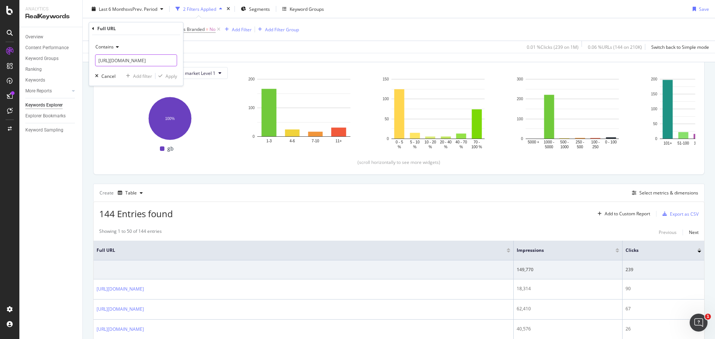
scroll to position [0, 25]
type input "https://www.bark.com/en/gb/tree-surgeon/"
click at [176, 75] on div "Apply" at bounding box center [171, 76] width 12 height 6
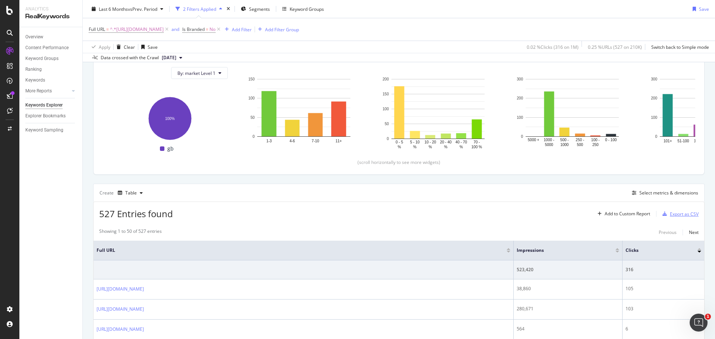
click at [682, 219] on div "Export as CSV" at bounding box center [678, 213] width 39 height 11
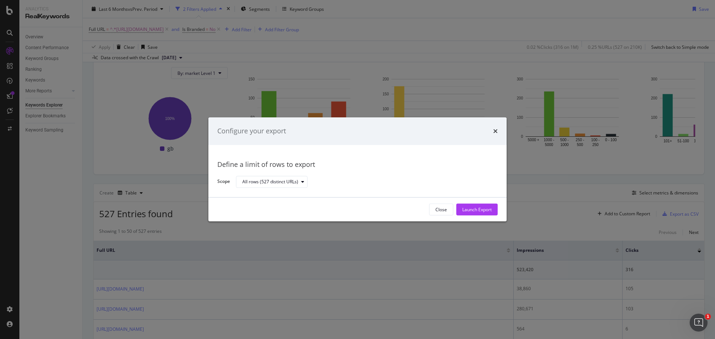
click at [479, 214] on div "Launch Export" at bounding box center [476, 209] width 29 height 11
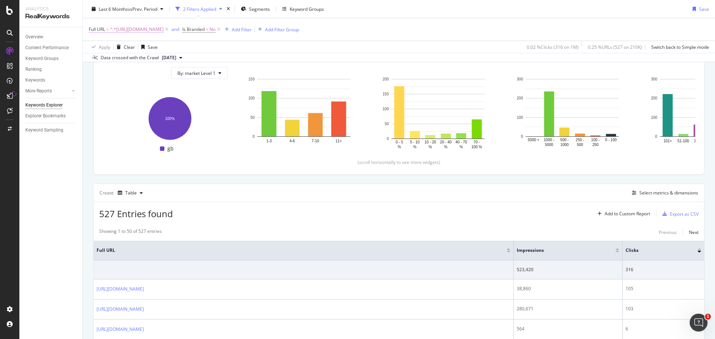
click at [164, 29] on span "^.*https://www.bark.com/en/gb/tree-surgeon/.*$" at bounding box center [137, 29] width 54 height 10
drag, startPoint x: 124, startPoint y: 59, endPoint x: 183, endPoint y: 66, distance: 59.4
click at [125, 59] on input "https://www.bark.com/en/gb/tree-surgeon/" at bounding box center [130, 60] width 70 height 12
click at [168, 61] on div at bounding box center [171, 60] width 11 height 12
click at [152, 60] on input "text" at bounding box center [135, 60] width 81 height 12
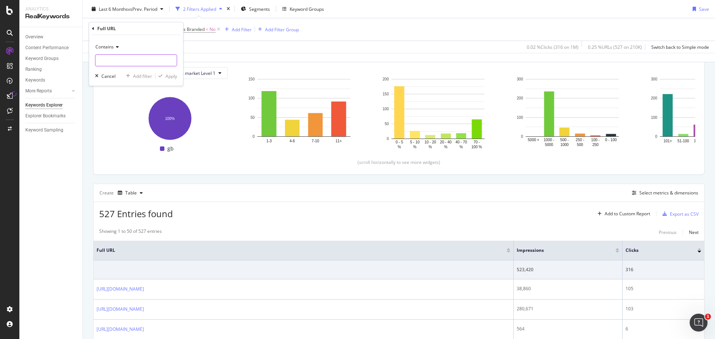
paste input "https://www.bark.com/en/gb/web-design/"
type input "https://www.bark.com/en/gb/web-design/"
click at [170, 73] on div "Apply" at bounding box center [171, 76] width 12 height 6
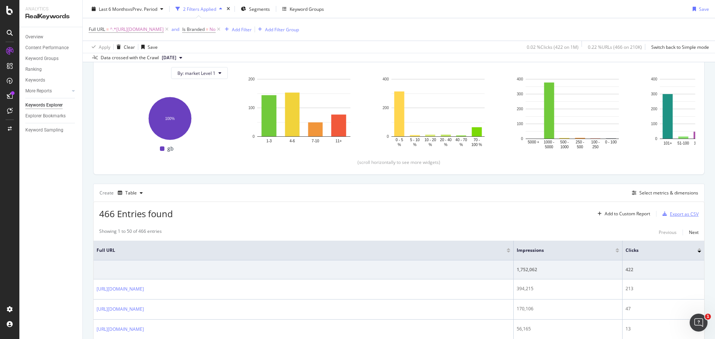
click at [670, 215] on div "Export as CSV" at bounding box center [684, 214] width 29 height 6
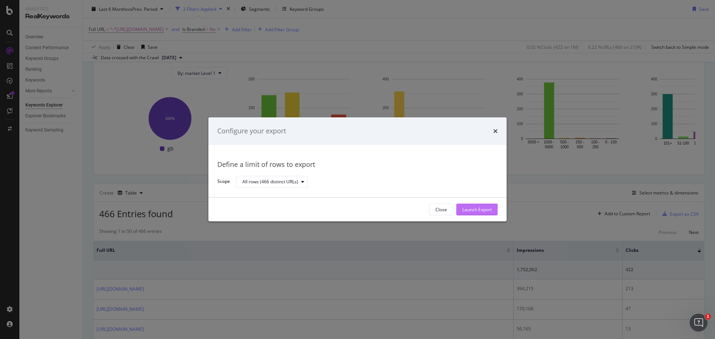
click at [490, 213] on div "Launch Export" at bounding box center [476, 209] width 29 height 6
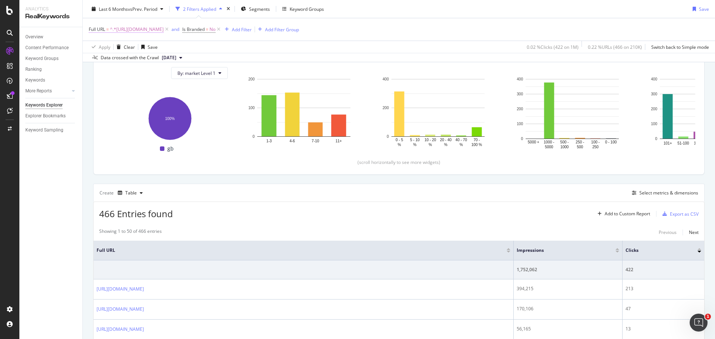
click at [154, 30] on span "^.*https://www.bark.com/en/gb/web-design/.*$" at bounding box center [137, 29] width 54 height 10
click at [128, 62] on input "https://www.bark.com/en/gb/web-design/" at bounding box center [130, 60] width 70 height 12
paste input "driveway-installers"
type input "https://www.bark.com/en/gb/driveway-installers/"
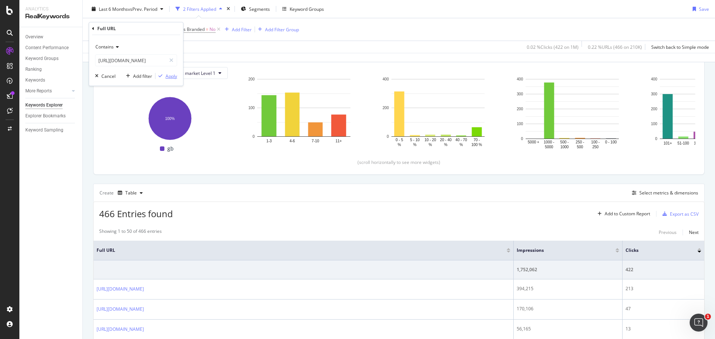
click at [173, 73] on div "Apply" at bounding box center [171, 76] width 12 height 6
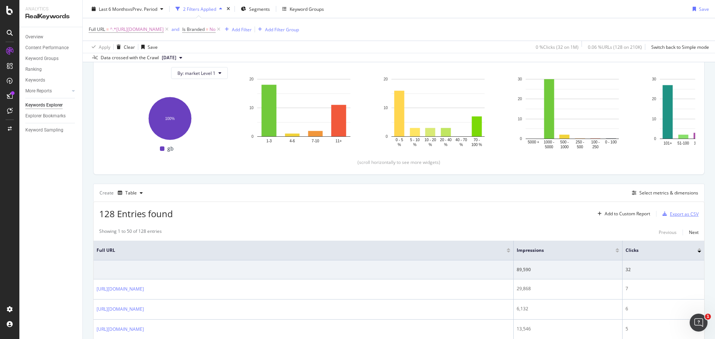
click at [683, 210] on div "Export as CSV" at bounding box center [678, 213] width 39 height 11
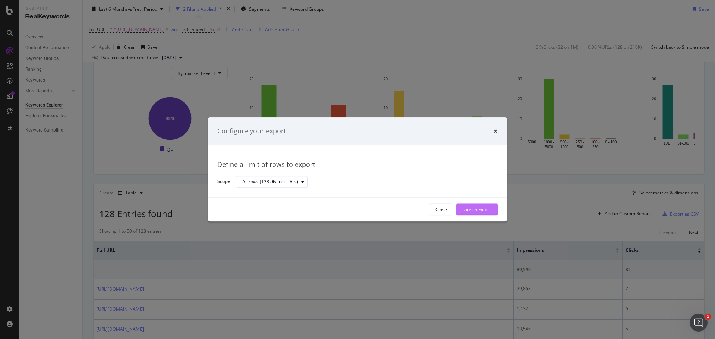
click at [486, 206] on div "Launch Export" at bounding box center [476, 209] width 29 height 6
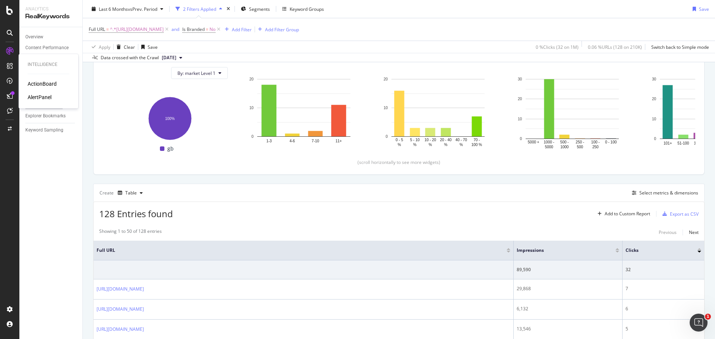
click at [41, 81] on div "ActionBoard" at bounding box center [42, 83] width 29 height 7
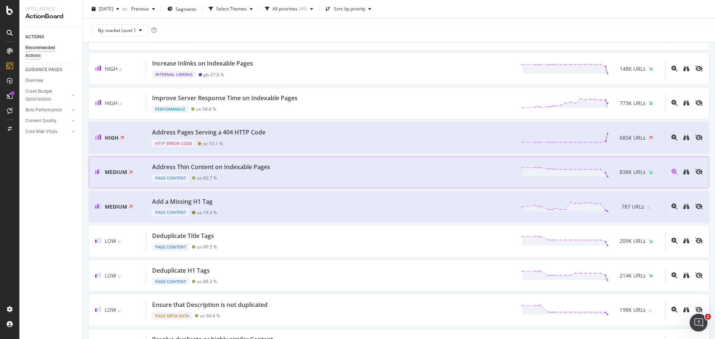
scroll to position [75, 0]
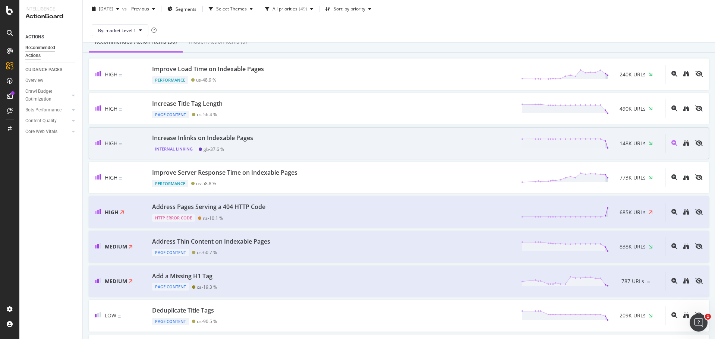
click at [238, 139] on div "Increase Inlinks on Indexable Pages" at bounding box center [202, 138] width 101 height 9
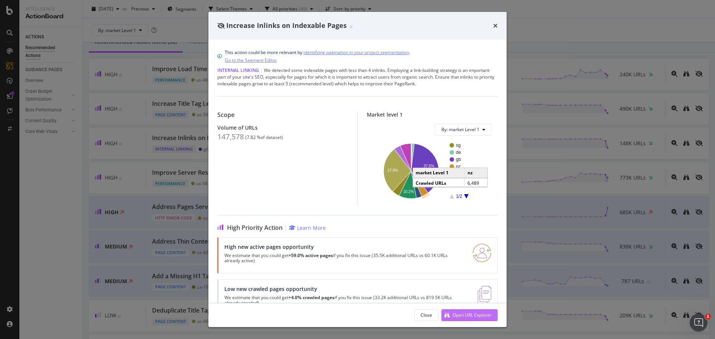
click at [476, 310] on div "Open URL Explorer" at bounding box center [466, 315] width 50 height 11
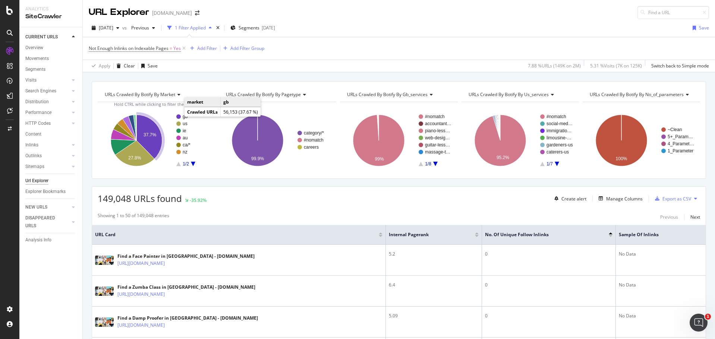
click at [181, 117] on rect "A chart." at bounding box center [192, 116] width 33 height 4
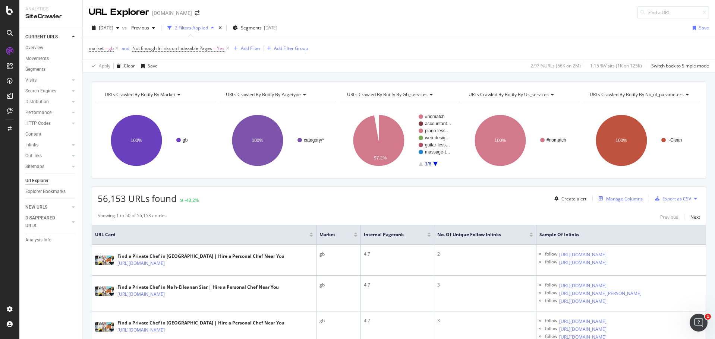
click at [629, 198] on div "Manage Columns" at bounding box center [624, 199] width 37 height 6
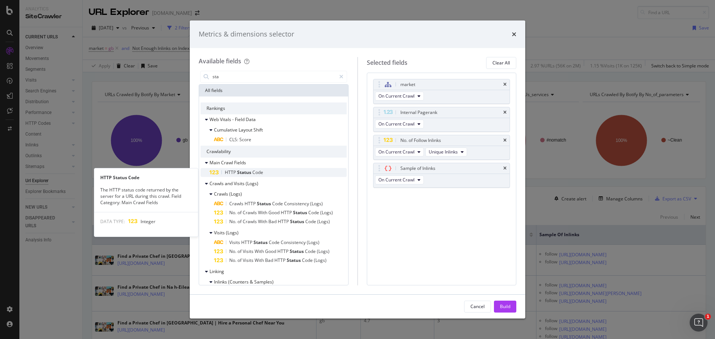
type input "sta"
click at [254, 168] on div "HTTP Status Code" at bounding box center [277, 172] width 137 height 9
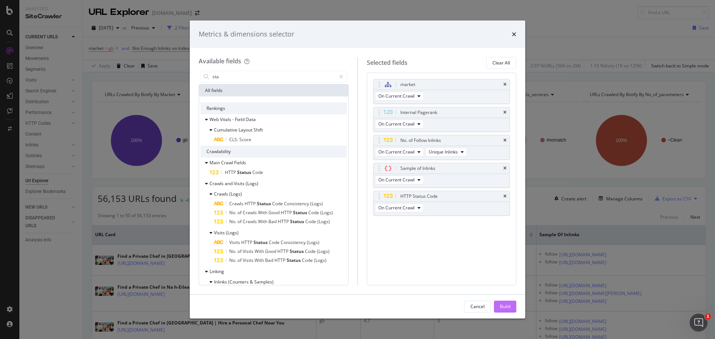
click at [511, 303] on button "Build" at bounding box center [505, 307] width 22 height 12
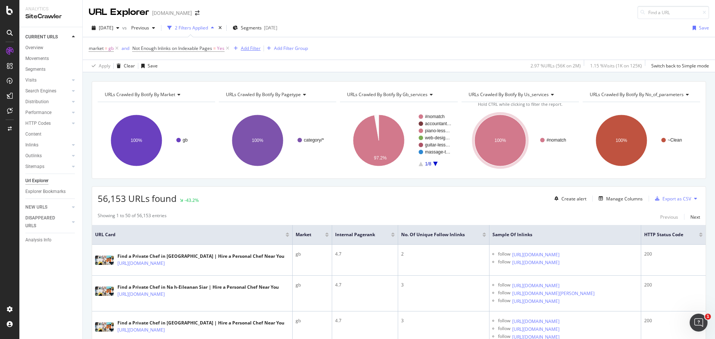
click at [255, 47] on div "Add Filter" at bounding box center [251, 48] width 20 height 6
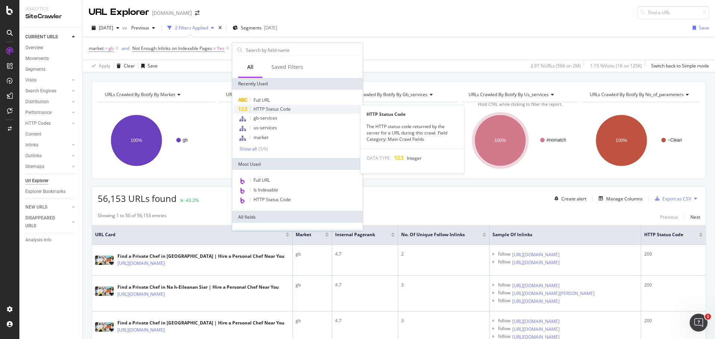
click at [291, 109] on div "HTTP Status Code" at bounding box center [297, 109] width 127 height 9
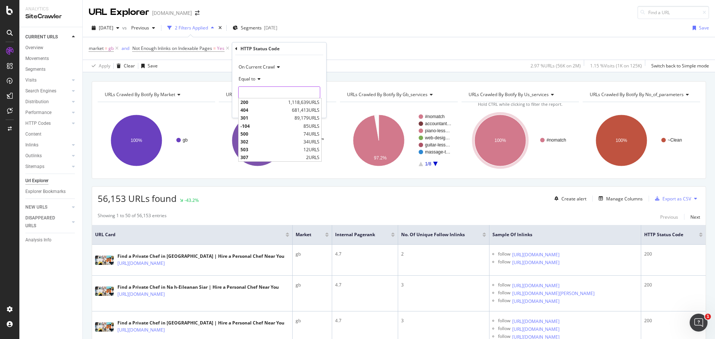
click at [263, 92] on input "number" at bounding box center [279, 92] width 82 height 12
click at [260, 116] on span "301" at bounding box center [266, 118] width 52 height 6
type input "301"
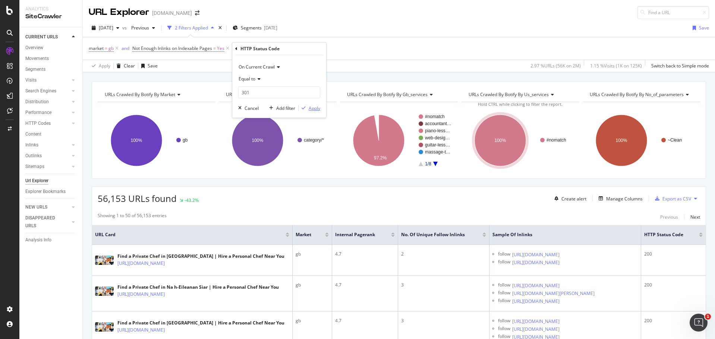
click at [311, 106] on div "Apply" at bounding box center [315, 108] width 12 height 6
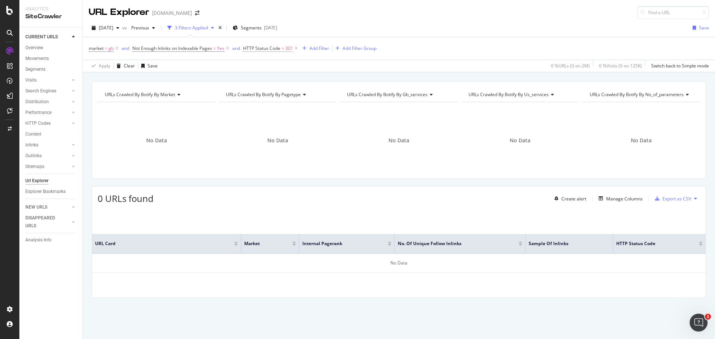
click at [285, 47] on span "HTTP Status Code = 301" at bounding box center [268, 48] width 50 height 7
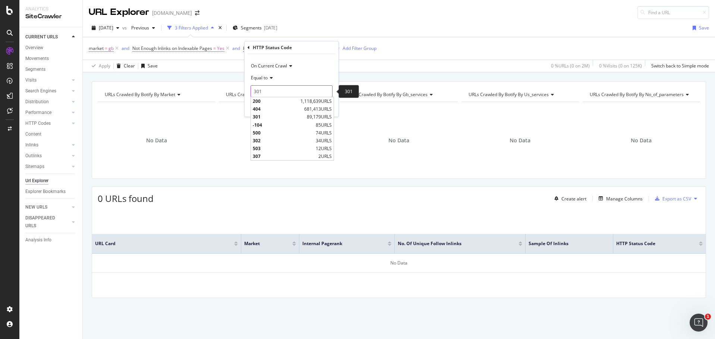
click at [253, 91] on input "301" at bounding box center [291, 91] width 82 height 12
type input "200"
click at [330, 110] on div "Apply" at bounding box center [327, 107] width 12 height 6
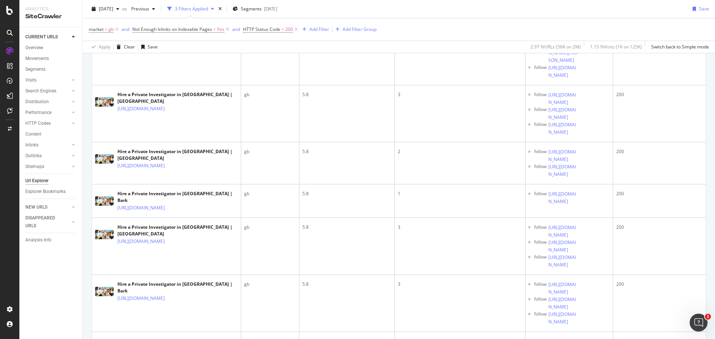
scroll to position [634, 0]
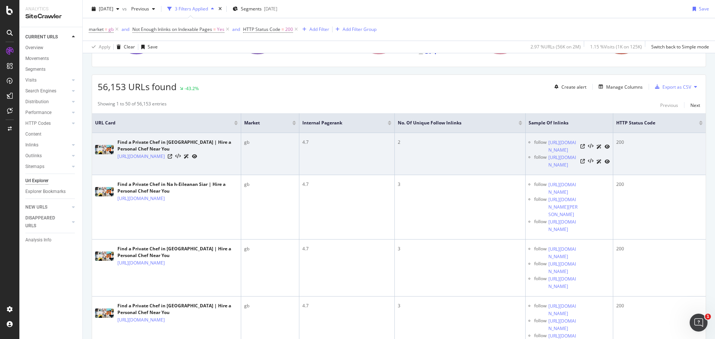
scroll to position [0, 0]
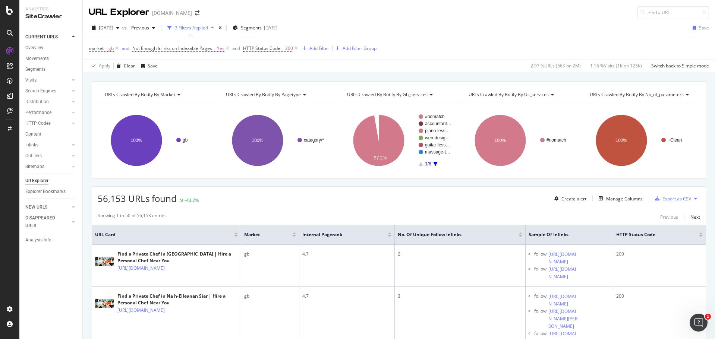
click at [433, 164] on icon "A chart." at bounding box center [435, 164] width 4 height 4
click at [419, 164] on rect "A chart." at bounding box center [435, 140] width 33 height 52
click at [420, 164] on rect "A chart." at bounding box center [435, 140] width 33 height 52
click at [420, 165] on icon "A chart." at bounding box center [421, 164] width 4 height 4
click at [235, 234] on div at bounding box center [236, 234] width 4 height 2
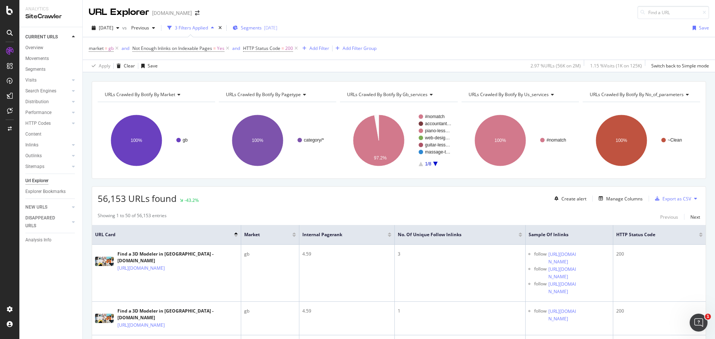
click at [262, 26] on span "Segments" at bounding box center [251, 28] width 21 height 6
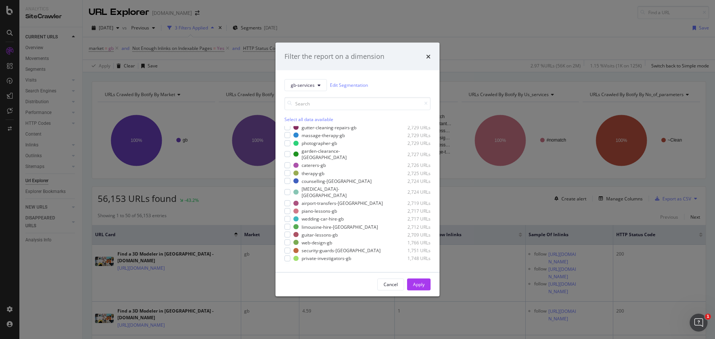
scroll to position [208, 0]
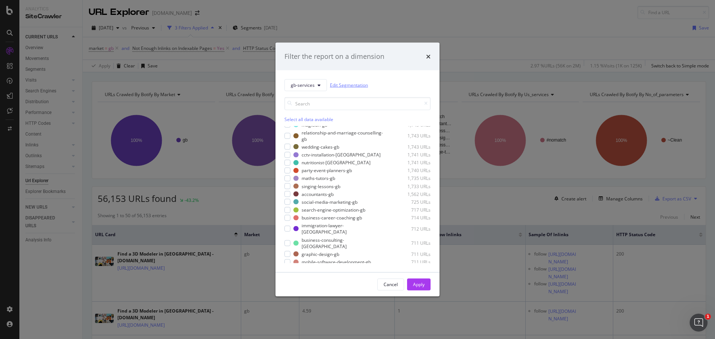
click at [357, 85] on link "Edit Segmentation" at bounding box center [349, 85] width 38 height 8
click at [429, 57] on icon "times" at bounding box center [428, 56] width 4 height 6
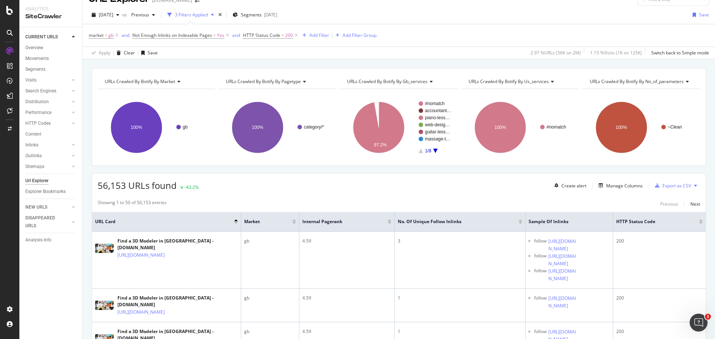
scroll to position [0, 0]
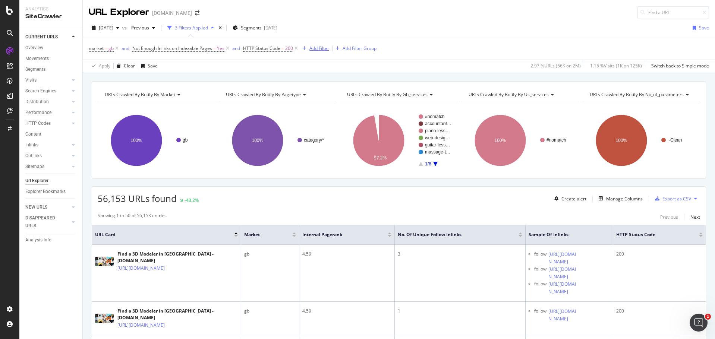
click at [328, 51] on div "Add Filter" at bounding box center [319, 48] width 20 height 6
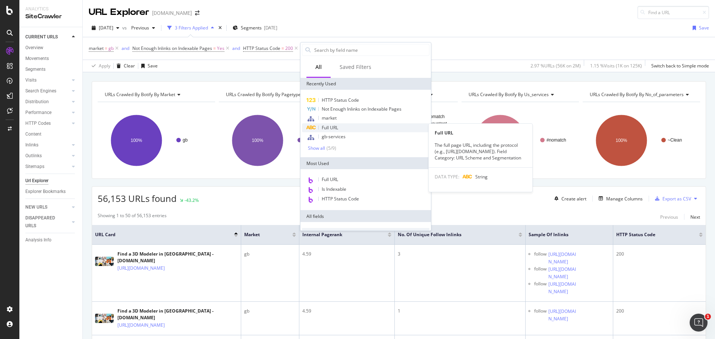
click at [337, 130] on span "Full URL" at bounding box center [330, 127] width 16 height 6
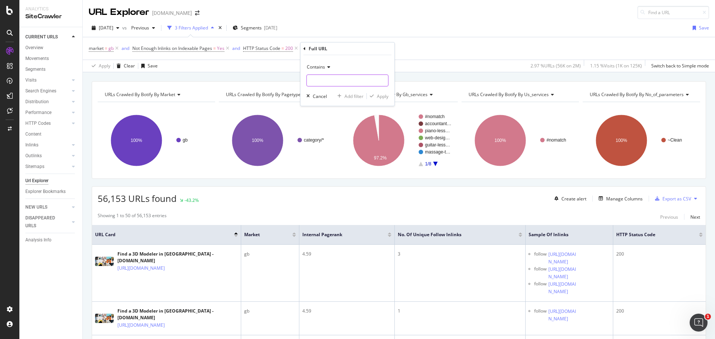
click at [326, 78] on input "text" at bounding box center [347, 81] width 81 height 12
type input "personal-trainer"
click at [380, 95] on div "Apply" at bounding box center [383, 96] width 12 height 6
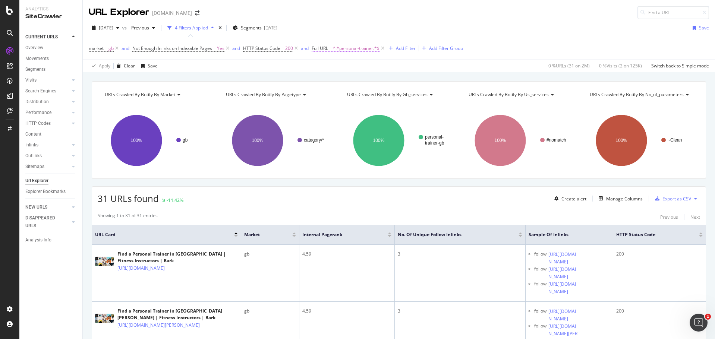
click at [359, 48] on span "^.*personal-trainer.*$" at bounding box center [356, 48] width 47 height 10
paste input "/bookkeeping-services/"
type input "/bookkeeping-services/"
click at [392, 93] on div "Apply" at bounding box center [395, 95] width 12 height 6
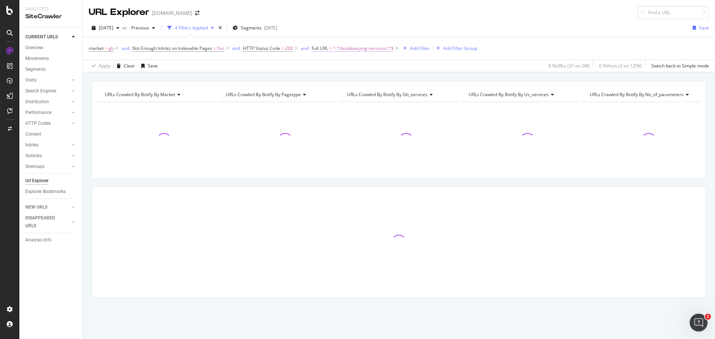
click at [366, 49] on span "^.*/bookkeeping-services/.*$" at bounding box center [363, 48] width 61 height 10
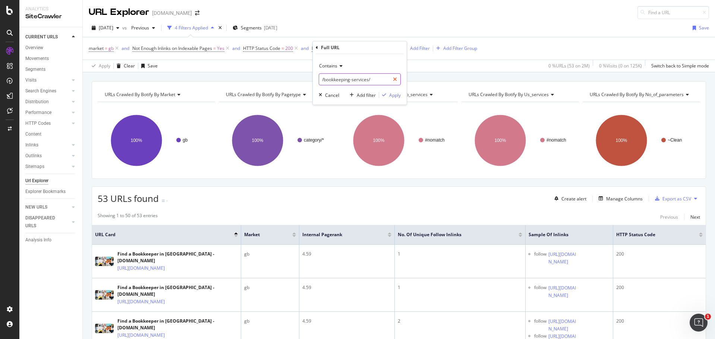
click at [397, 82] on icon at bounding box center [395, 79] width 4 height 5
click at [334, 96] on div "Cancel" at bounding box center [332, 95] width 14 height 6
click at [397, 48] on icon at bounding box center [397, 48] width 6 height 7
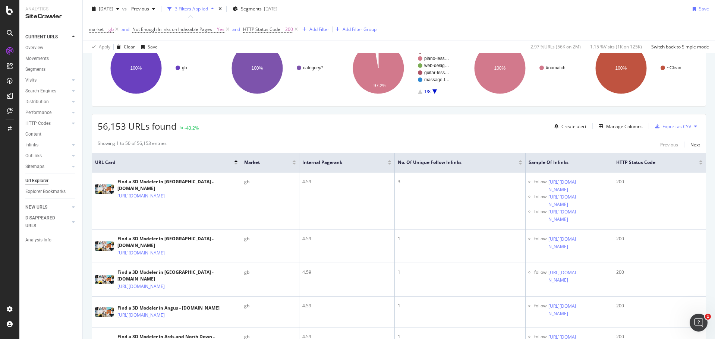
scroll to position [75, 0]
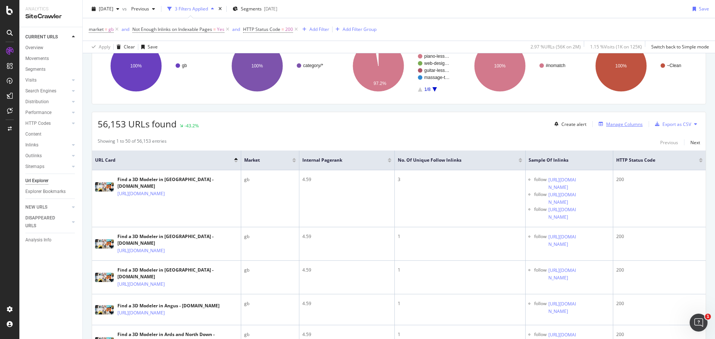
click at [620, 126] on div "Manage Columns" at bounding box center [624, 124] width 37 height 6
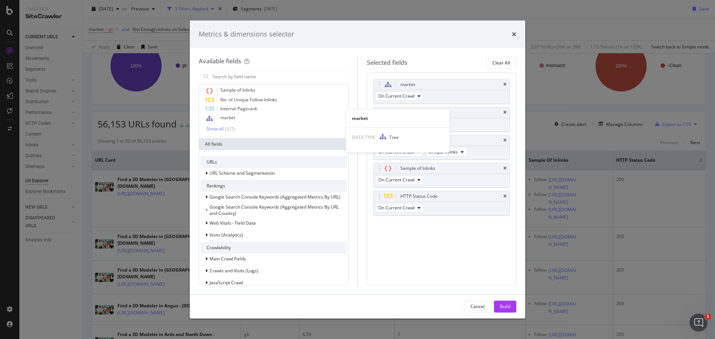
scroll to position [37, 0]
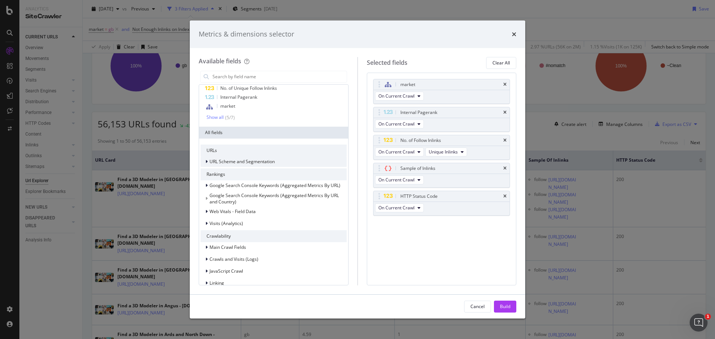
click at [253, 160] on span "URL Scheme and Segmentation" at bounding box center [241, 161] width 65 height 6
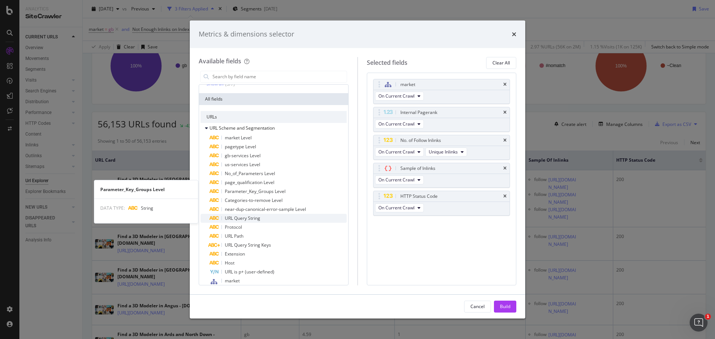
scroll to position [112, 0]
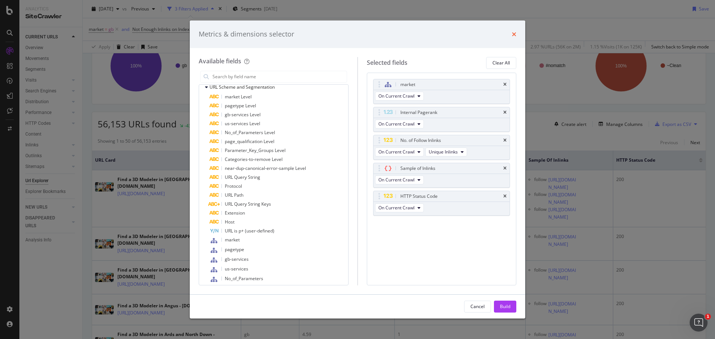
click at [514, 35] on icon "times" at bounding box center [514, 34] width 4 height 6
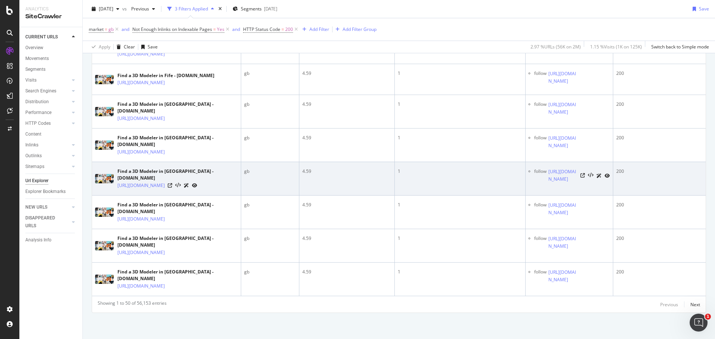
scroll to position [2665, 0]
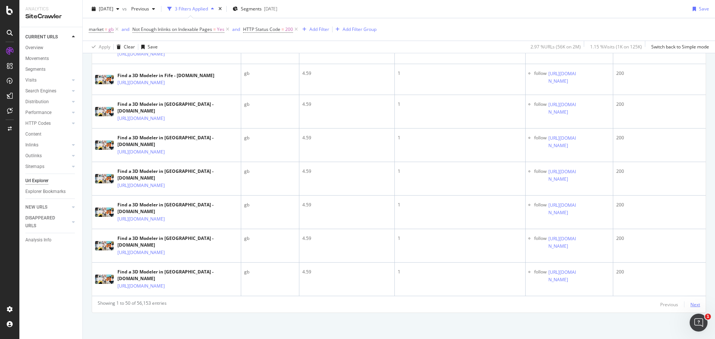
click at [690, 305] on div "Next" at bounding box center [695, 305] width 10 height 6
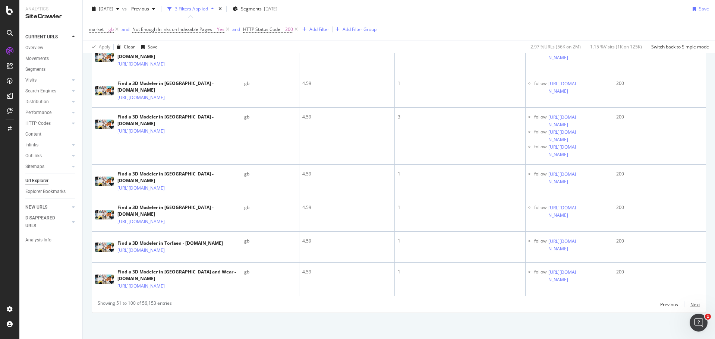
scroll to position [2576, 0]
drag, startPoint x: 713, startPoint y: 25, endPoint x: 4, endPoint y: 11, distance: 709.0
click at [693, 304] on div "Next" at bounding box center [695, 305] width 10 height 6
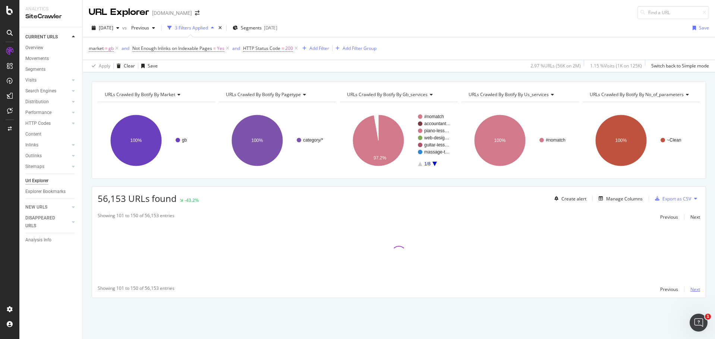
scroll to position [0, 0]
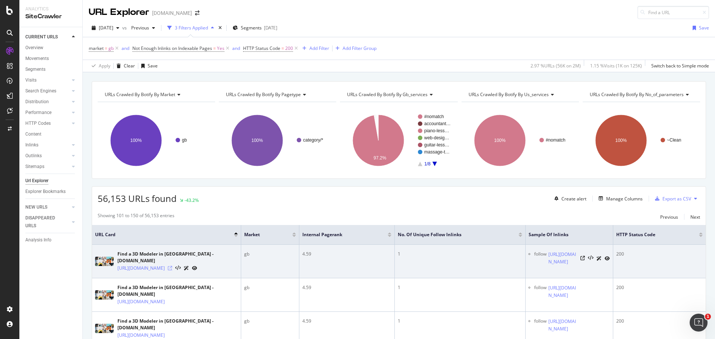
click at [172, 266] on icon at bounding box center [170, 268] width 4 height 4
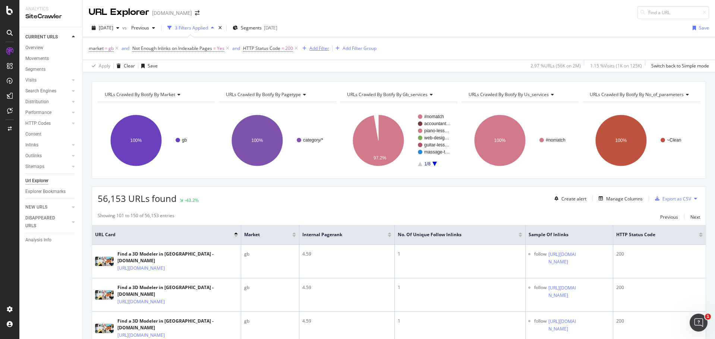
click at [313, 49] on div "Add Filter" at bounding box center [319, 48] width 20 height 6
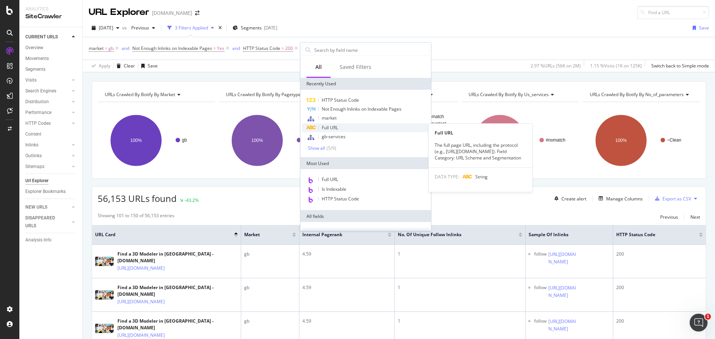
click at [338, 124] on span "Full URL" at bounding box center [330, 127] width 16 height 6
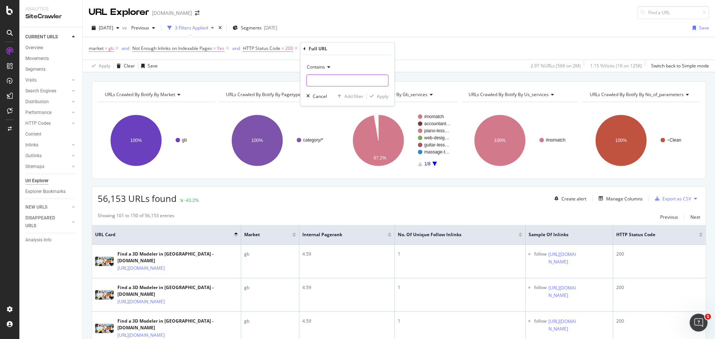
click at [337, 81] on input "text" at bounding box center [347, 81] width 81 height 12
type input "london"
click at [382, 102] on div "Contains london Cancel Add filter Apply" at bounding box center [347, 80] width 94 height 51
click at [380, 98] on div "Apply" at bounding box center [383, 96] width 12 height 6
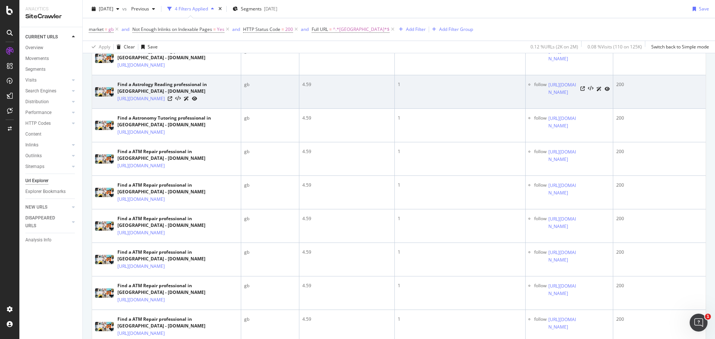
scroll to position [261, 0]
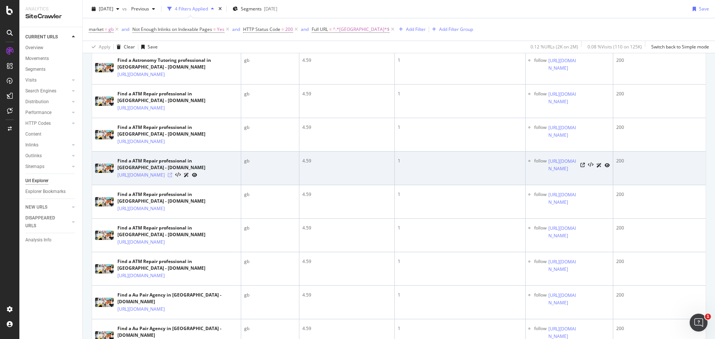
click at [172, 177] on icon at bounding box center [170, 175] width 4 height 4
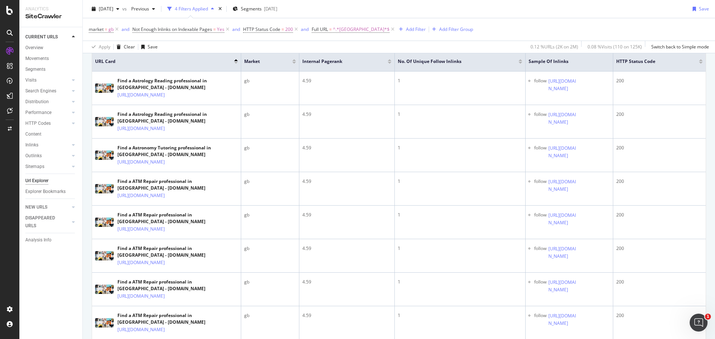
scroll to position [75, 0]
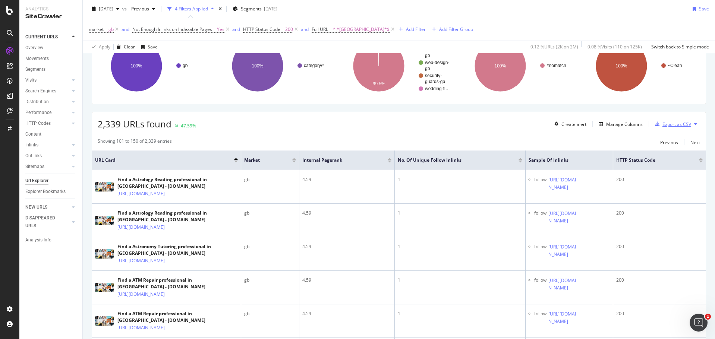
click at [666, 121] on div "Export as CSV" at bounding box center [676, 124] width 29 height 6
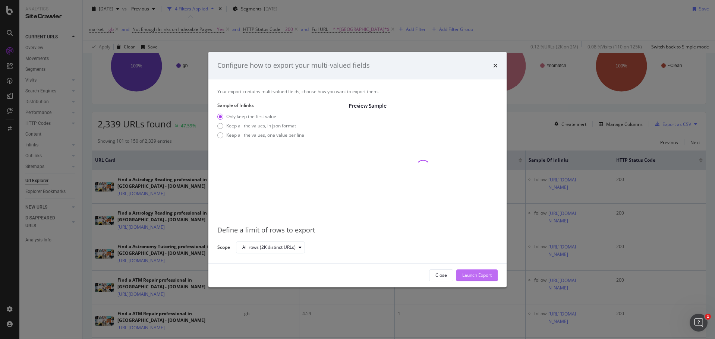
click at [487, 275] on div "Launch Export" at bounding box center [476, 275] width 29 height 6
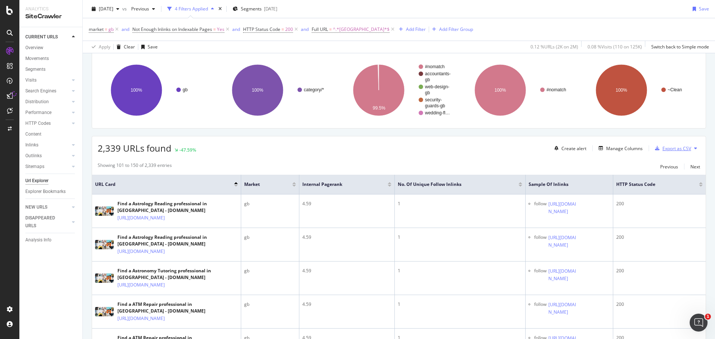
scroll to position [0, 0]
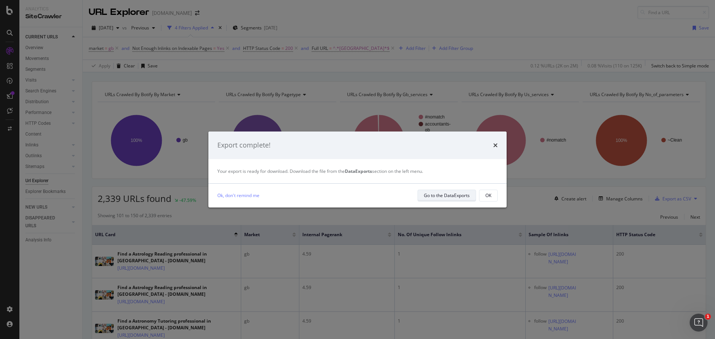
click at [442, 195] on div "Go to the DataExports" at bounding box center [447, 195] width 46 height 6
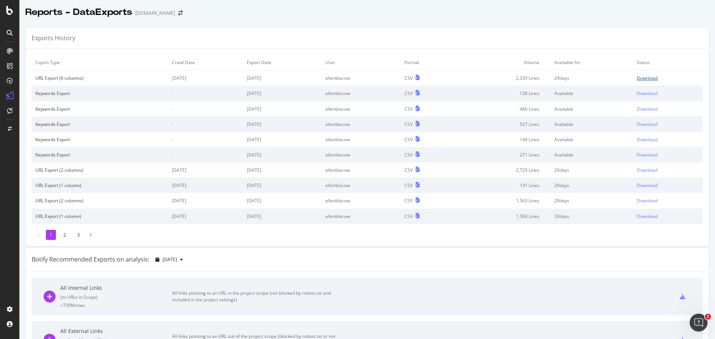
click at [649, 77] on div "Download" at bounding box center [647, 78] width 21 height 6
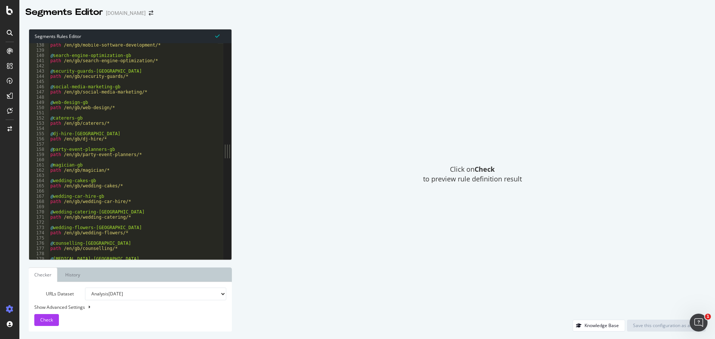
scroll to position [351, 0]
